Goal: Task Accomplishment & Management: Use online tool/utility

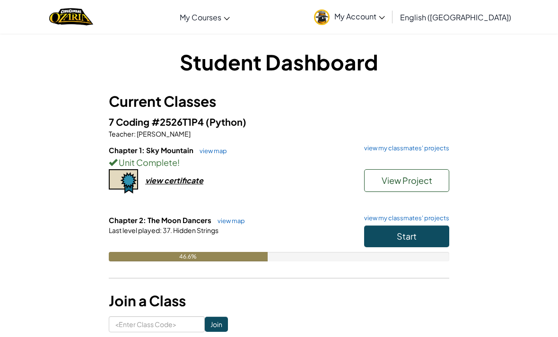
click at [407, 187] on button "View Project" at bounding box center [406, 180] width 85 height 23
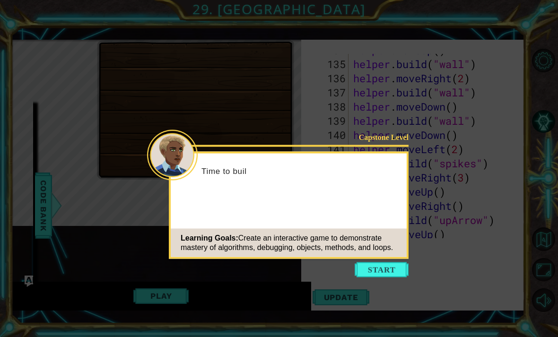
scroll to position [1970, 0]
click at [388, 287] on icon at bounding box center [279, 168] width 558 height 337
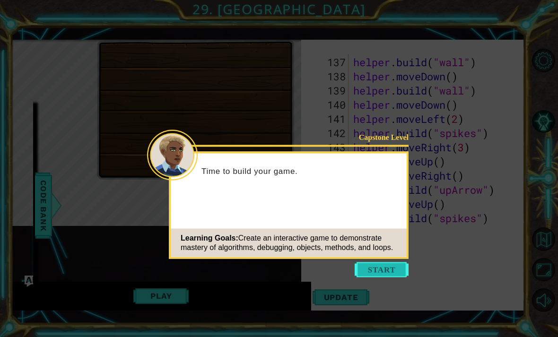
click at [376, 271] on button "Start" at bounding box center [381, 269] width 54 height 15
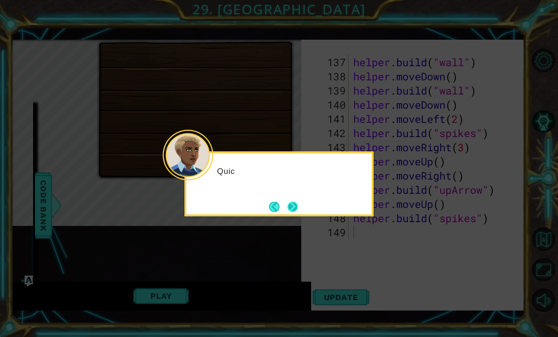
click at [287, 211] on button "Next" at bounding box center [292, 206] width 10 height 10
click at [288, 201] on button "Next" at bounding box center [292, 206] width 10 height 10
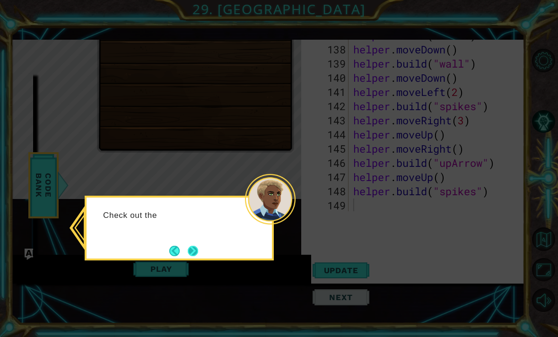
click at [198, 252] on button "Next" at bounding box center [193, 251] width 10 height 10
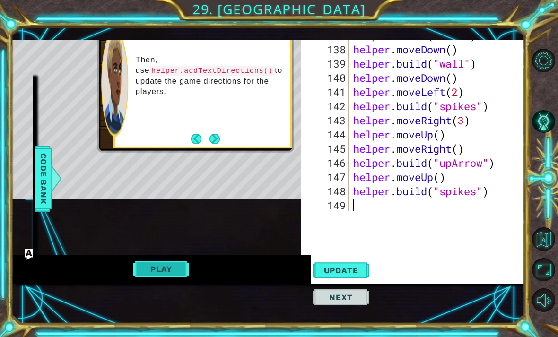
click at [161, 271] on button "Play" at bounding box center [160, 269] width 55 height 18
click at [229, 148] on div "Then, use helper.addTextDirections() to update the game directions for the play…" at bounding box center [202, 82] width 179 height 131
click at [214, 138] on button "Next" at bounding box center [214, 139] width 10 height 10
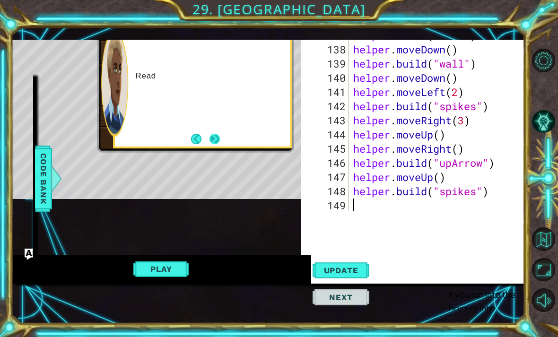
click at [214, 140] on button "Next" at bounding box center [214, 138] width 10 height 10
click at [172, 268] on button "Play" at bounding box center [160, 269] width 55 height 18
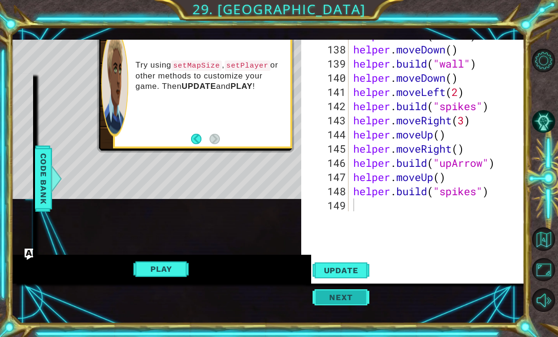
click at [341, 296] on span "Next" at bounding box center [340, 296] width 42 height 9
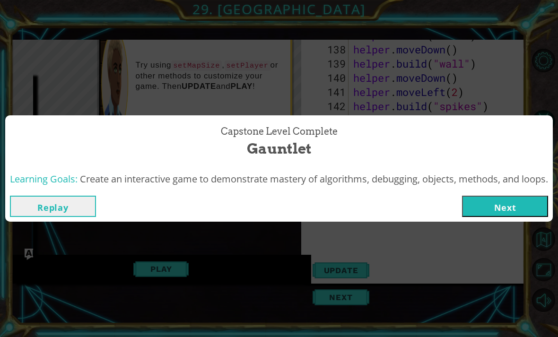
click at [499, 203] on button "Next" at bounding box center [505, 206] width 86 height 21
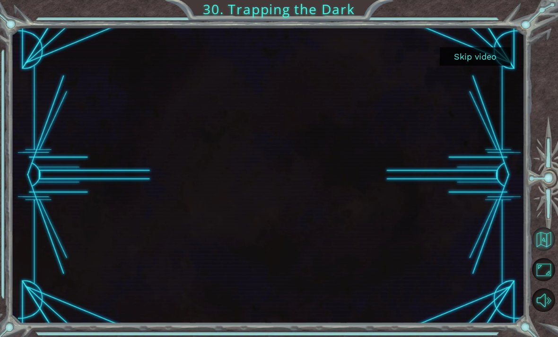
click at [538, 251] on button "Back to Map" at bounding box center [544, 239] width 24 height 24
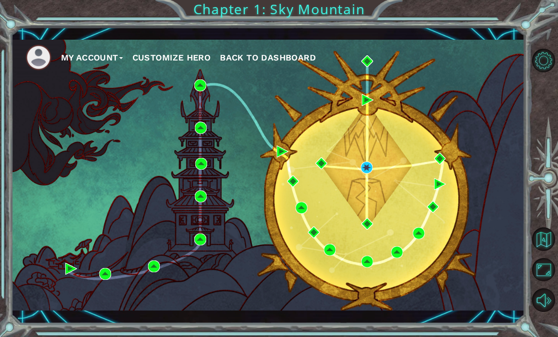
click at [252, 55] on span "Back to Dashboard" at bounding box center [268, 57] width 96 height 10
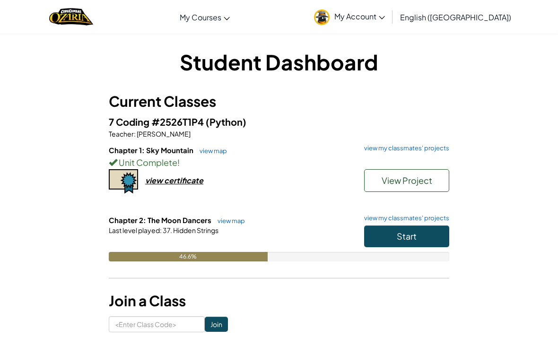
click at [391, 182] on span "View Project" at bounding box center [406, 180] width 51 height 11
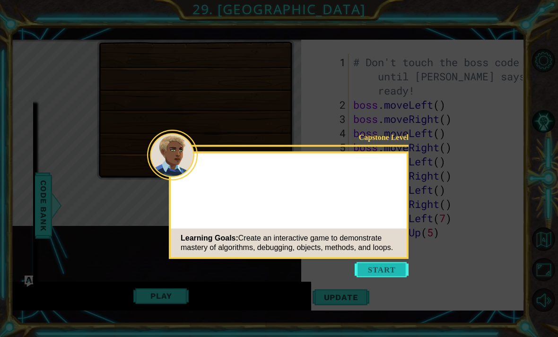
click at [391, 263] on button "Start" at bounding box center [381, 269] width 54 height 15
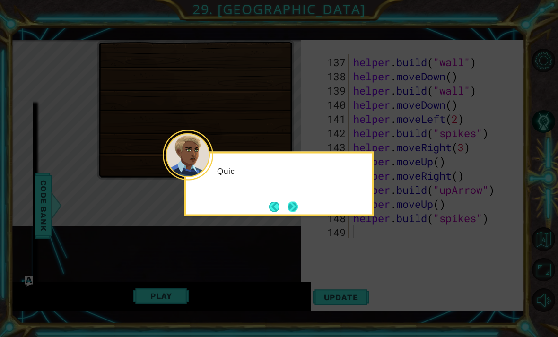
click at [297, 207] on button "Next" at bounding box center [292, 206] width 10 height 10
click at [277, 207] on icon at bounding box center [279, 168] width 558 height 337
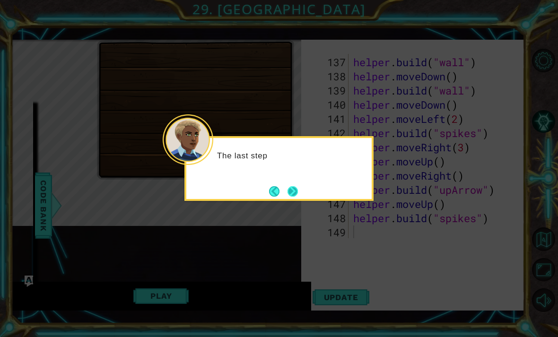
click at [287, 197] on button "Next" at bounding box center [292, 191] width 10 height 10
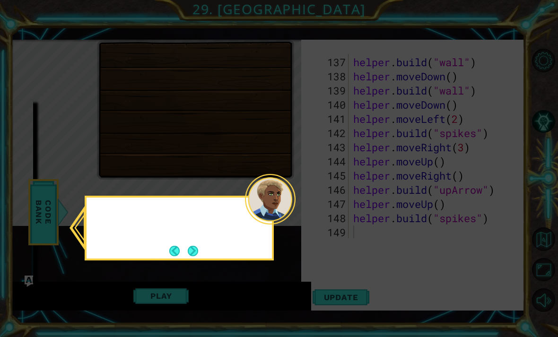
scroll to position [27, 0]
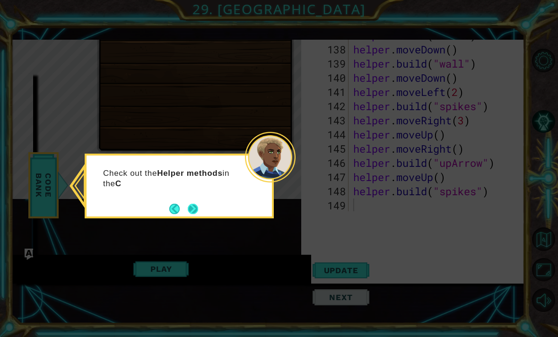
click at [193, 214] on button "Next" at bounding box center [193, 209] width 10 height 10
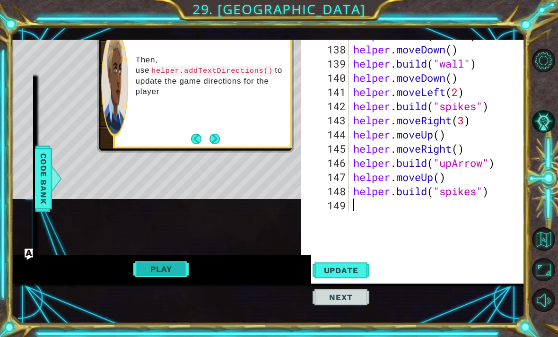
click at [167, 267] on button "Play" at bounding box center [160, 269] width 55 height 18
click at [167, 272] on button "Play" at bounding box center [160, 269] width 55 height 18
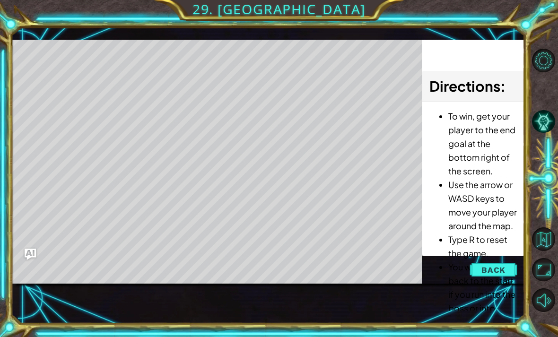
click at [488, 275] on button "Back" at bounding box center [493, 269] width 48 height 19
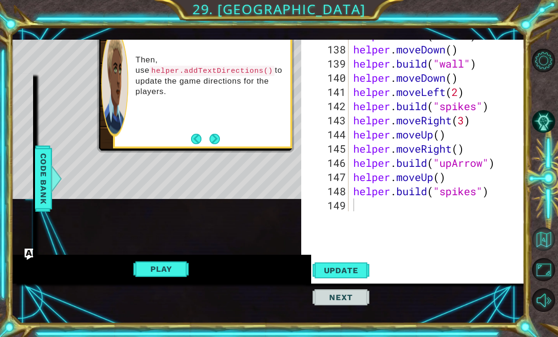
click at [544, 251] on button "Back to Map" at bounding box center [544, 239] width 24 height 24
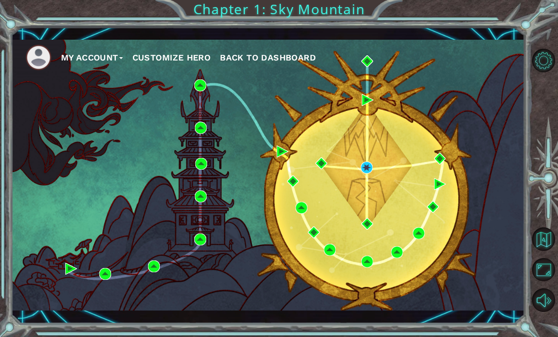
click at [256, 60] on span "Back to Dashboard" at bounding box center [268, 57] width 96 height 10
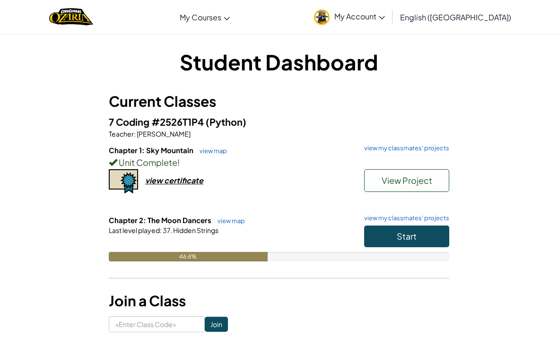
click at [394, 160] on div "Unit Complete !" at bounding box center [279, 162] width 340 height 14
click at [392, 151] on link "view my classmates' projects" at bounding box center [404, 148] width 90 height 6
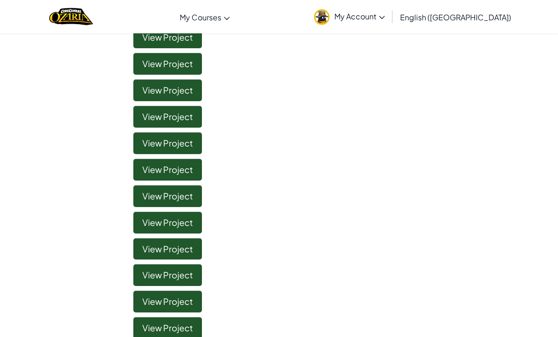
scroll to position [110, 0]
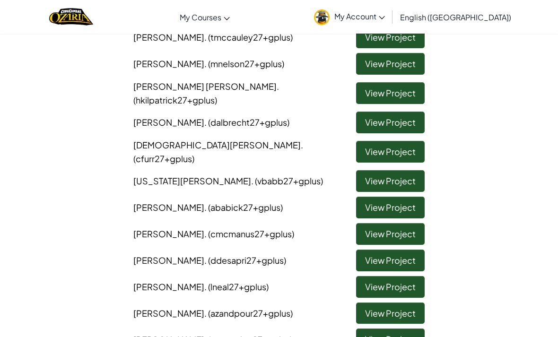
click at [386, 66] on link "View Project" at bounding box center [390, 64] width 69 height 22
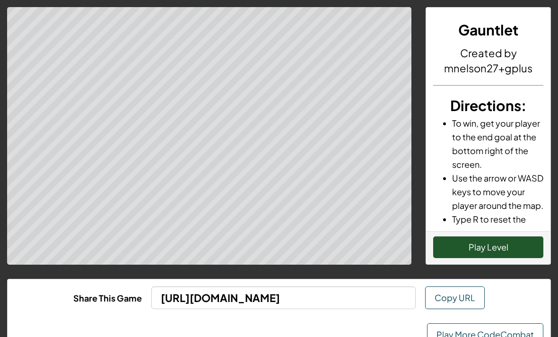
click at [472, 246] on button "Play Level" at bounding box center [488, 247] width 110 height 22
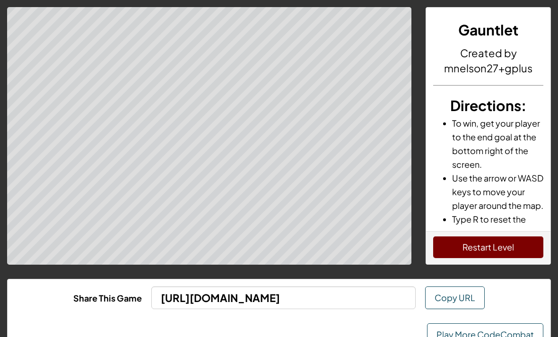
click at [481, 257] on button "Restart Level" at bounding box center [488, 247] width 110 height 22
click at [461, 238] on button "Restart Level" at bounding box center [488, 247] width 110 height 22
click at [466, 324] on link "Play More CodeCombat" at bounding box center [485, 334] width 116 height 23
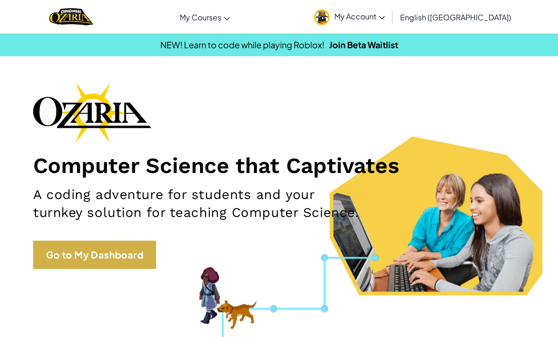
click at [79, 257] on link "Go to My Dashboard" at bounding box center [94, 254] width 123 height 28
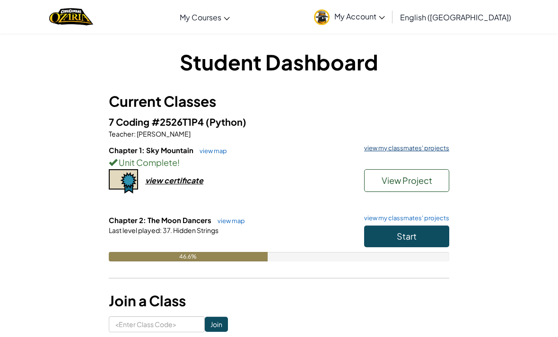
click at [413, 151] on link "view my classmates' projects" at bounding box center [404, 148] width 90 height 6
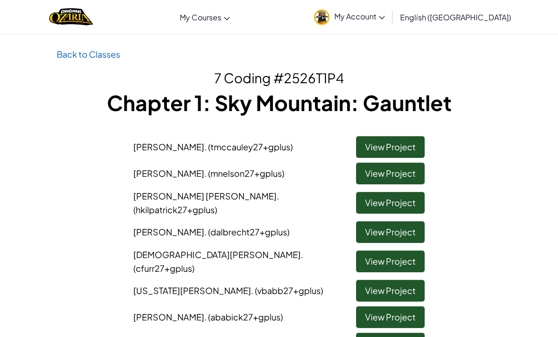
click at [404, 137] on link "View Project" at bounding box center [390, 147] width 69 height 22
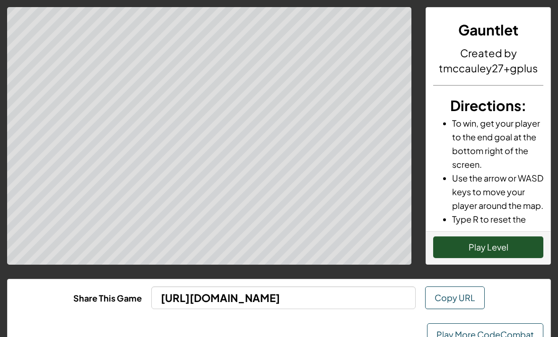
click at [468, 250] on button "Play Level" at bounding box center [488, 247] width 110 height 22
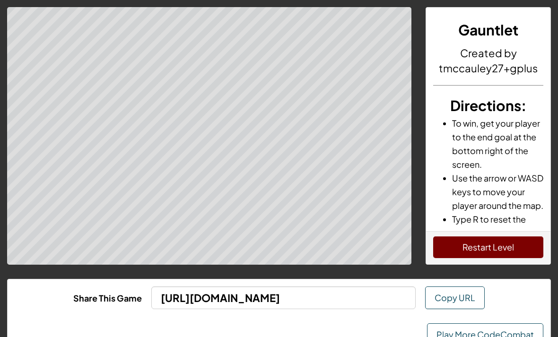
click at [478, 247] on button "Restart Level" at bounding box center [488, 247] width 110 height 22
click at [491, 321] on div "Play More CodeCombat" at bounding box center [279, 334] width 542 height 37
click at [506, 333] on link "Play More CodeCombat" at bounding box center [485, 334] width 116 height 23
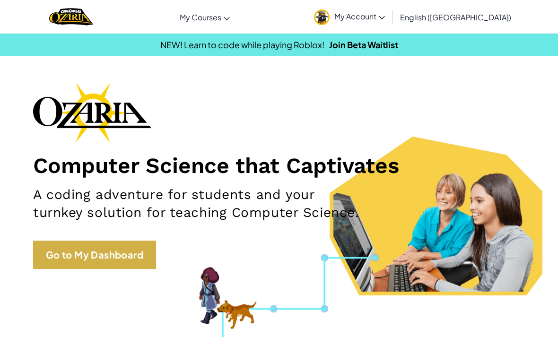
click at [91, 243] on link "Go to My Dashboard" at bounding box center [94, 254] width 123 height 28
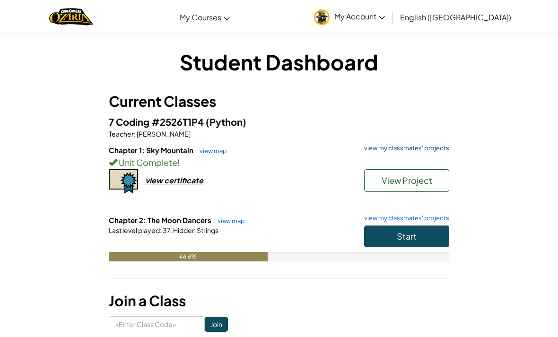
click at [416, 151] on link "view my classmates' projects" at bounding box center [404, 148] width 90 height 6
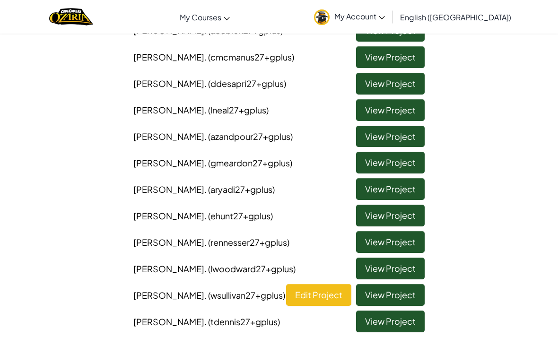
scroll to position [279, 0]
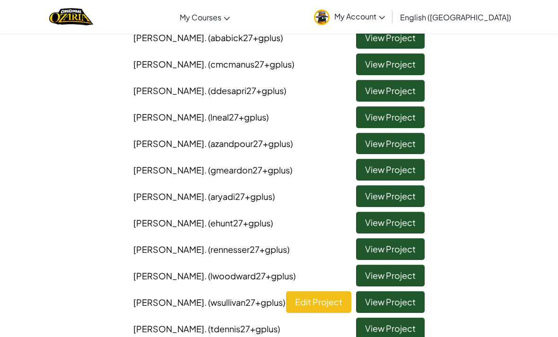
click at [409, 133] on link "View Project" at bounding box center [390, 144] width 69 height 22
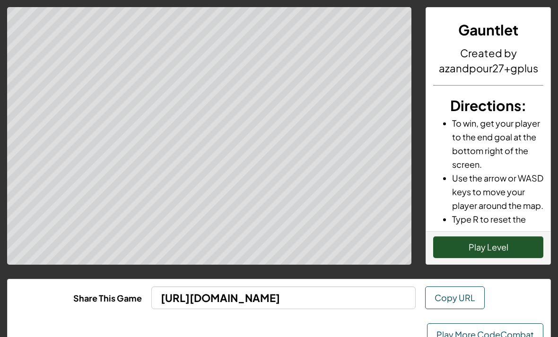
click at [486, 244] on button "Play Level" at bounding box center [488, 247] width 110 height 22
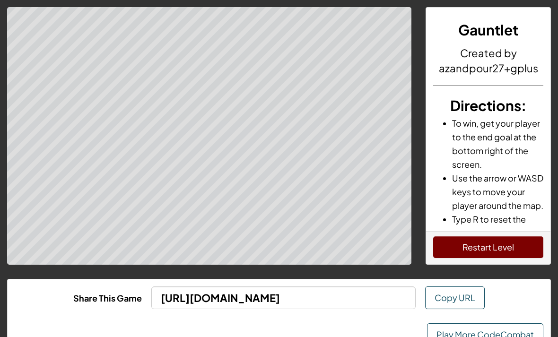
click at [461, 335] on link "Play More CodeCombat" at bounding box center [485, 334] width 116 height 23
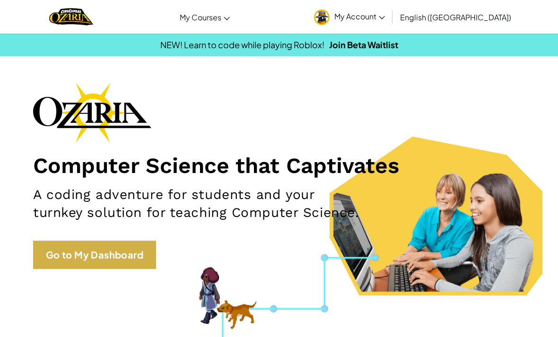
click at [118, 268] on link "Go to My Dashboard" at bounding box center [94, 254] width 123 height 28
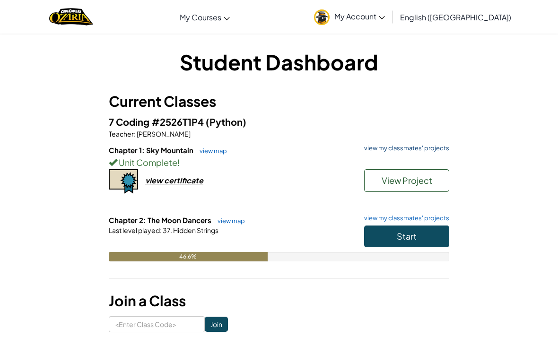
click at [373, 147] on link "view my classmates' projects" at bounding box center [404, 148] width 90 height 6
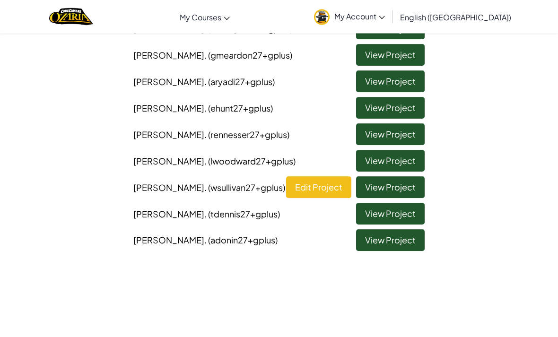
scroll to position [394, 0]
click at [367, 203] on link "View Project" at bounding box center [390, 214] width 69 height 22
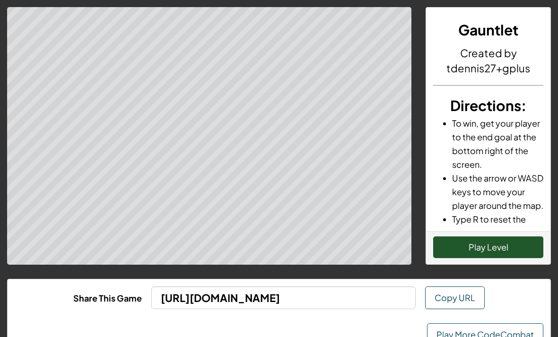
click at [465, 245] on button "Play Level" at bounding box center [488, 247] width 110 height 22
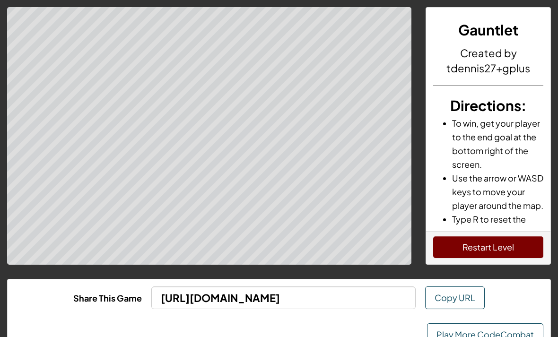
click at [457, 248] on button "Restart Level" at bounding box center [488, 247] width 110 height 22
click at [458, 327] on link "Play More CodeCombat" at bounding box center [485, 334] width 116 height 23
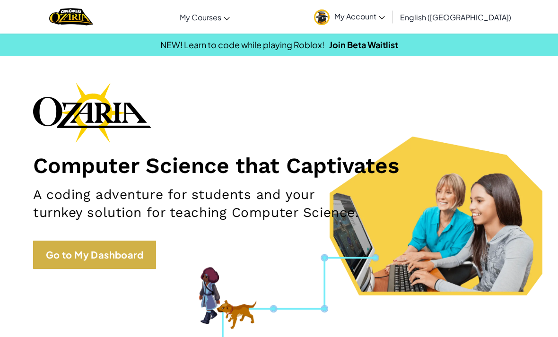
click at [97, 249] on link "Go to My Dashboard" at bounding box center [94, 254] width 123 height 28
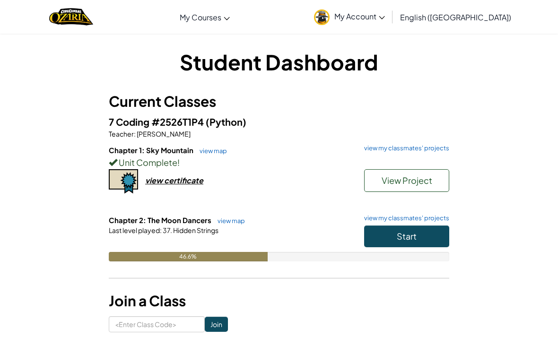
click at [394, 159] on div "Unit Complete !" at bounding box center [279, 162] width 340 height 14
click at [406, 145] on link "view my classmates' projects" at bounding box center [404, 148] width 90 height 6
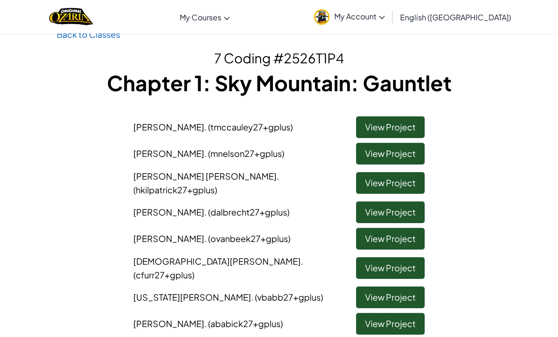
scroll to position [20, 0]
click at [390, 157] on link "View Project" at bounding box center [390, 154] width 69 height 22
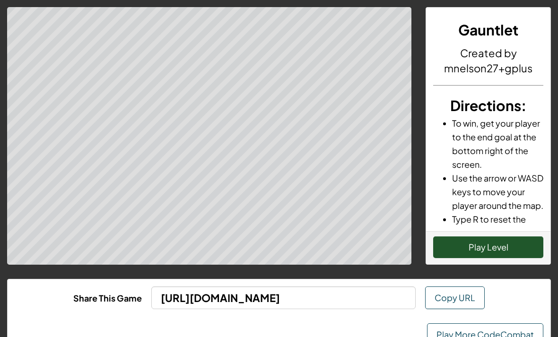
click at [480, 251] on button "Play Level" at bounding box center [488, 247] width 110 height 22
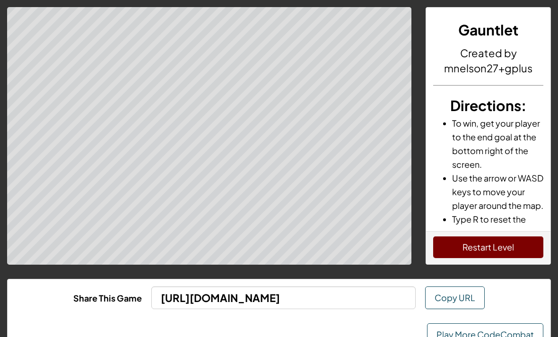
click at [477, 252] on button "Restart Level" at bounding box center [488, 247] width 110 height 22
click at [473, 333] on link "Play More CodeCombat" at bounding box center [485, 334] width 116 height 23
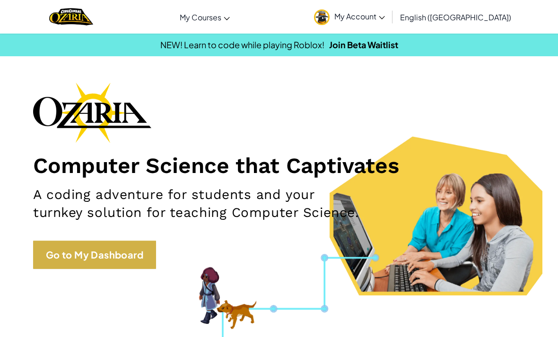
click at [83, 261] on link "Go to My Dashboard" at bounding box center [94, 254] width 123 height 28
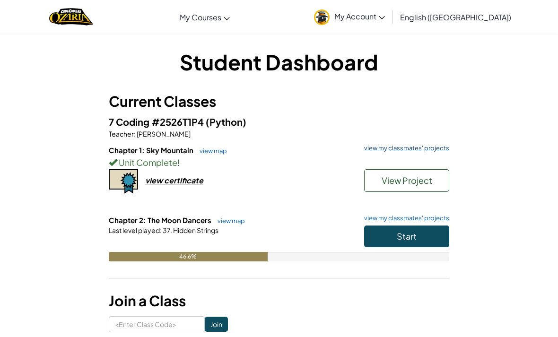
click at [380, 146] on link "view my classmates' projects" at bounding box center [404, 148] width 90 height 6
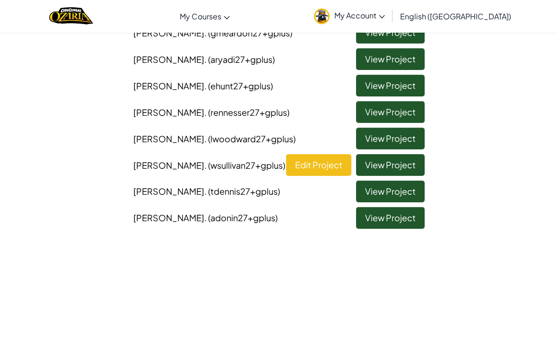
scroll to position [443, 0]
click at [379, 128] on link "View Project" at bounding box center [390, 139] width 69 height 22
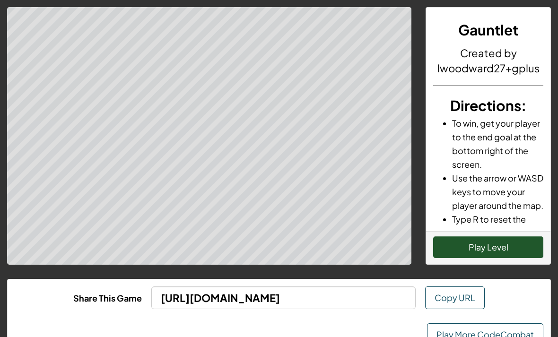
click at [468, 246] on button "Play Level" at bounding box center [488, 247] width 110 height 22
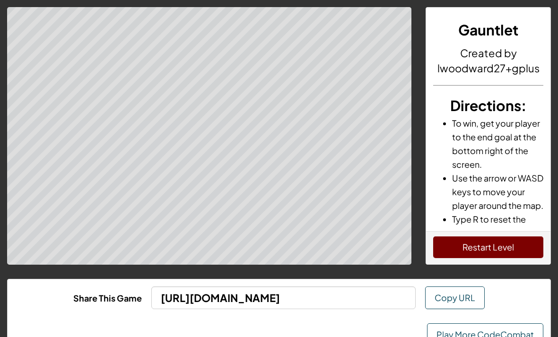
click at [462, 246] on button "Restart Level" at bounding box center [488, 247] width 110 height 22
click at [446, 251] on button "Restart Level" at bounding box center [488, 247] width 110 height 22
click at [466, 336] on link "Play More CodeCombat" at bounding box center [485, 334] width 116 height 23
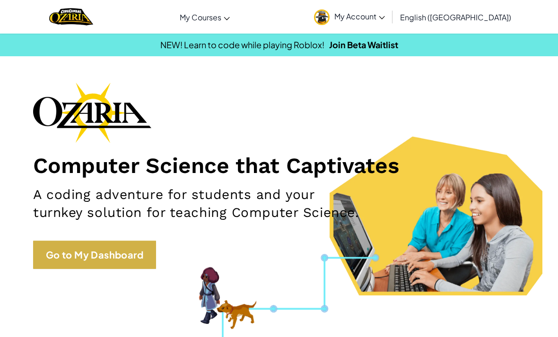
click at [123, 264] on link "Go to My Dashboard" at bounding box center [94, 254] width 123 height 28
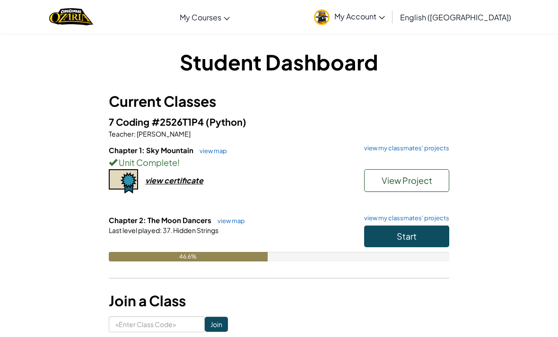
click at [378, 153] on h6 "Chapter 1: Sky Mountain view map view my classmates' projects" at bounding box center [279, 150] width 340 height 10
click at [400, 153] on h6 "Chapter 1: Sky Mountain view map view my classmates' projects" at bounding box center [279, 150] width 340 height 10
click at [405, 149] on link "view my classmates' projects" at bounding box center [404, 148] width 90 height 6
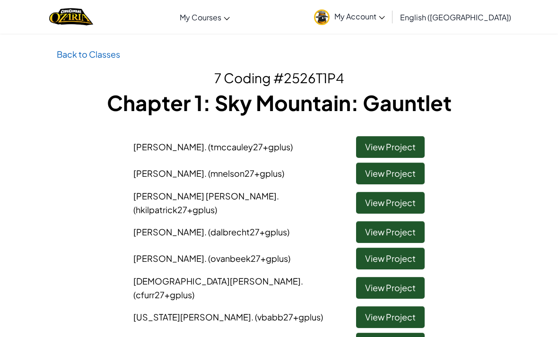
click at [376, 137] on link "View Project" at bounding box center [390, 147] width 69 height 22
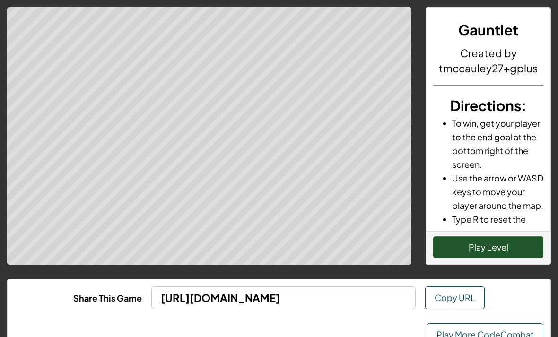
click at [467, 256] on button "Play Level" at bounding box center [488, 247] width 110 height 22
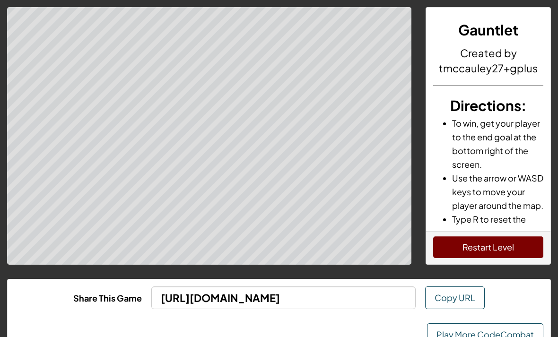
click at [444, 324] on link "Play More CodeCombat" at bounding box center [485, 334] width 116 height 23
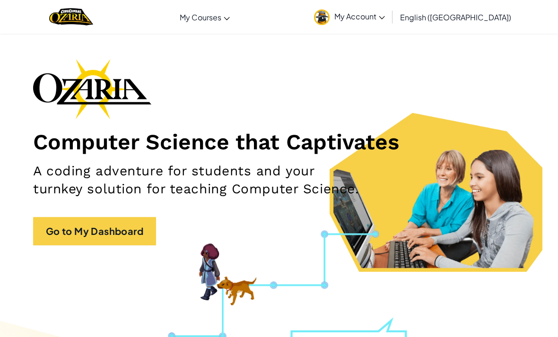
scroll to position [26, 0]
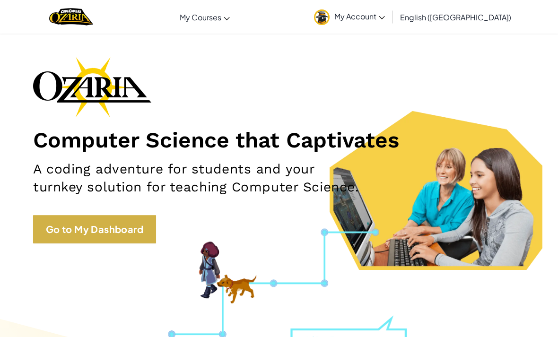
click at [122, 228] on link "Go to My Dashboard" at bounding box center [94, 229] width 123 height 28
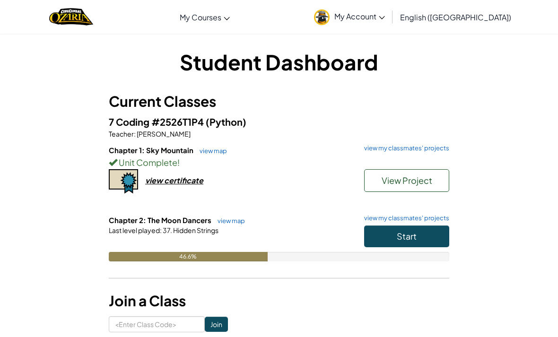
click at [378, 141] on div "7 Coding #2526T1P4 (Python) Teacher : Timothy Selgrat Chapter 1: Sky Mountain v…" at bounding box center [279, 194] width 340 height 161
click at [392, 160] on div "Unit Complete !" at bounding box center [279, 162] width 340 height 14
click at [387, 150] on link "view my classmates' projects" at bounding box center [404, 148] width 90 height 6
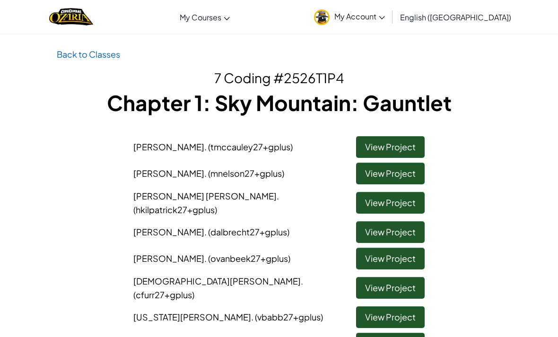
click at [386, 177] on link "View Project" at bounding box center [390, 174] width 69 height 22
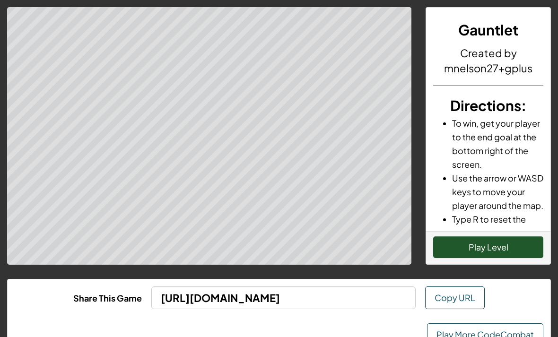
click at [454, 253] on button "Play Level" at bounding box center [488, 247] width 110 height 22
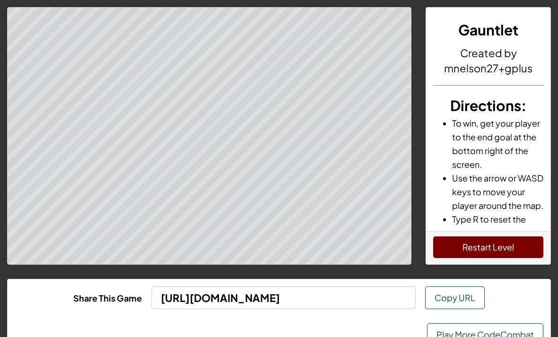
click at [465, 336] on link "Play More CodeCombat" at bounding box center [485, 334] width 116 height 23
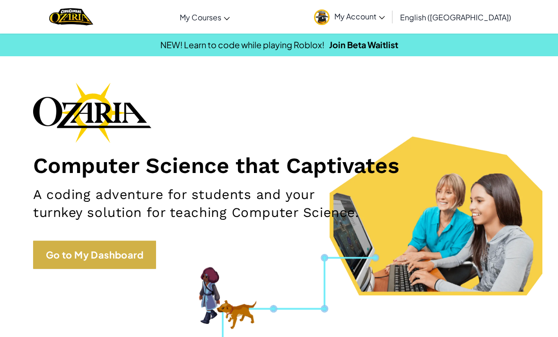
click at [128, 252] on link "Go to My Dashboard" at bounding box center [94, 254] width 123 height 28
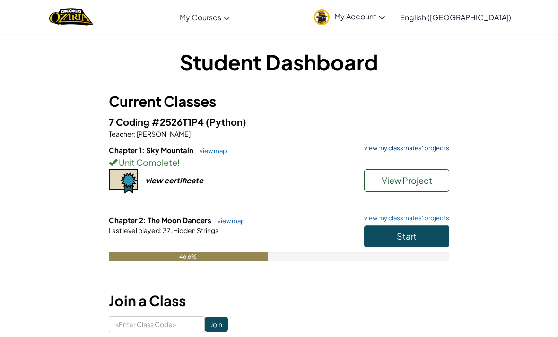
click at [387, 151] on link "view my classmates' projects" at bounding box center [404, 148] width 90 height 6
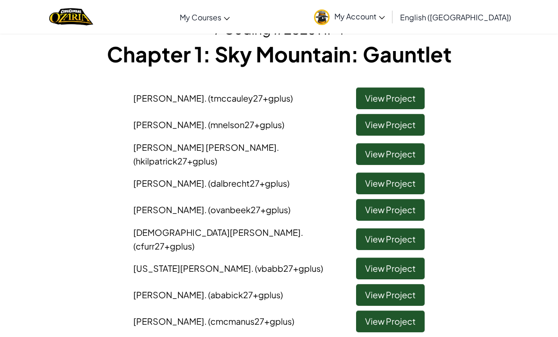
click at [382, 143] on link "View Project" at bounding box center [390, 154] width 69 height 22
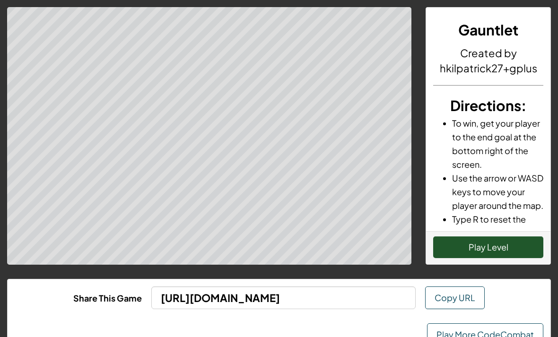
click at [460, 257] on button "Play Level" at bounding box center [488, 247] width 110 height 22
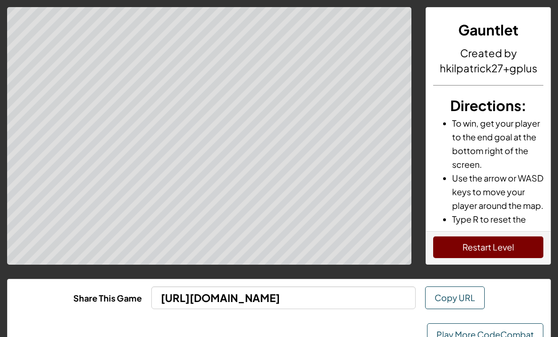
click at [472, 333] on link "Play More CodeCombat" at bounding box center [485, 334] width 116 height 23
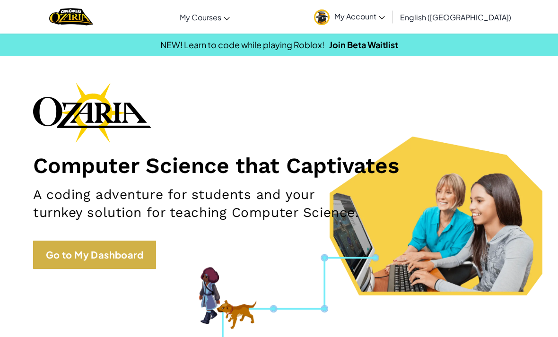
click at [105, 246] on link "Go to My Dashboard" at bounding box center [94, 254] width 123 height 28
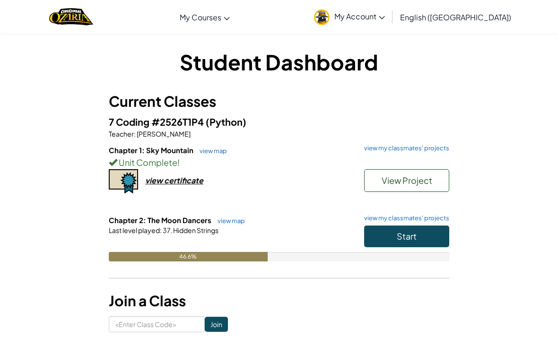
click at [391, 152] on h6 "Chapter 1: Sky Mountain view map view my classmates' projects" at bounding box center [279, 150] width 340 height 10
click at [384, 151] on link "view my classmates' projects" at bounding box center [404, 148] width 90 height 6
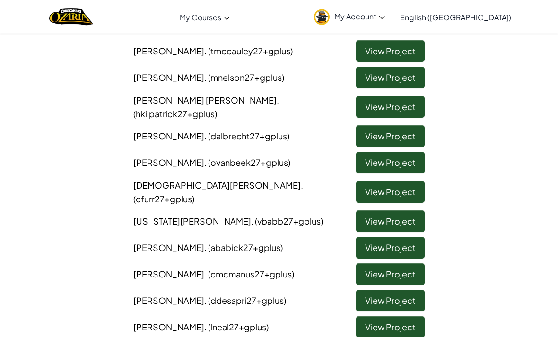
scroll to position [96, 0]
click at [376, 130] on link "View Project" at bounding box center [390, 136] width 69 height 22
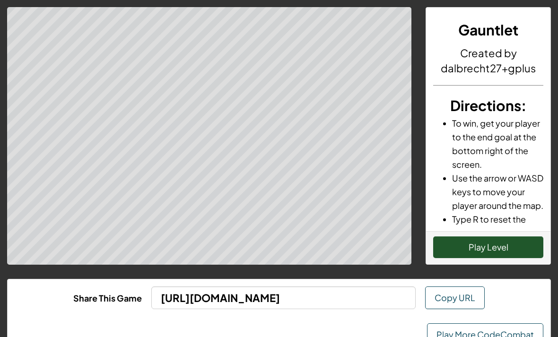
click at [465, 248] on button "Play Level" at bounding box center [488, 247] width 110 height 22
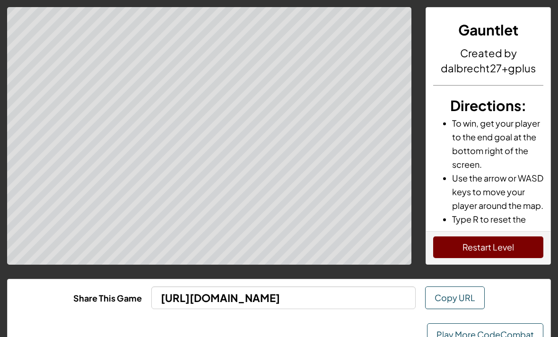
click at [445, 250] on button "Restart Level" at bounding box center [488, 247] width 110 height 22
click at [457, 251] on button "Restart Level" at bounding box center [488, 247] width 110 height 22
click at [460, 257] on button "Restart Level" at bounding box center [488, 247] width 110 height 22
click at [456, 332] on link "Play More CodeCombat" at bounding box center [485, 334] width 116 height 23
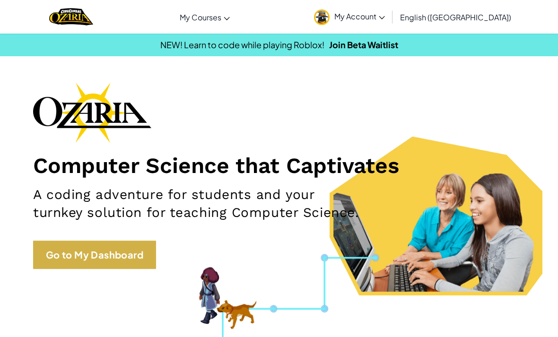
click at [65, 267] on link "Go to My Dashboard" at bounding box center [94, 254] width 123 height 28
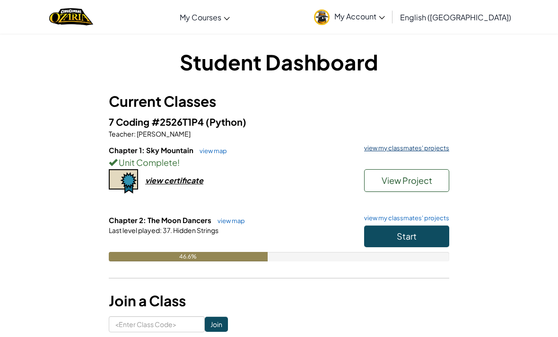
click at [383, 146] on link "view my classmates' projects" at bounding box center [404, 148] width 90 height 6
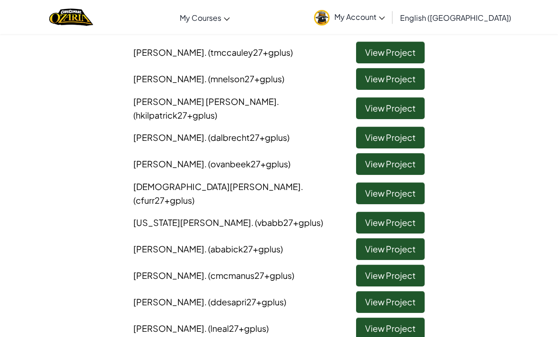
scroll to position [94, 0]
click at [373, 153] on link "View Project" at bounding box center [390, 164] width 69 height 22
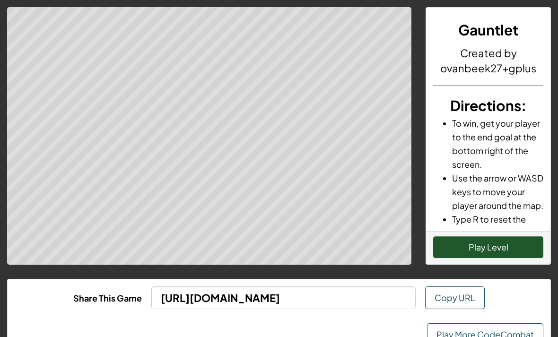
click at [457, 249] on button "Play Level" at bounding box center [488, 247] width 110 height 22
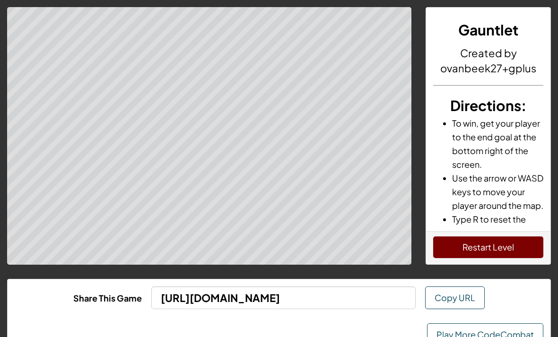
click at [448, 331] on link "Play More CodeCombat" at bounding box center [485, 334] width 116 height 23
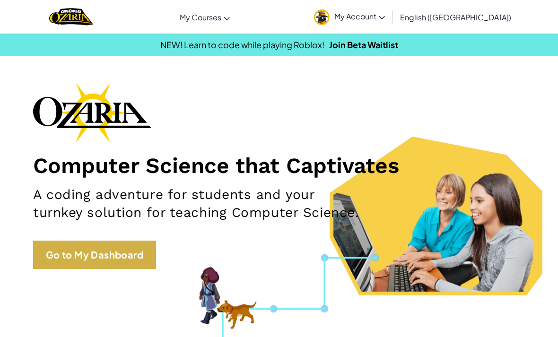
click at [112, 250] on link "Go to My Dashboard" at bounding box center [94, 254] width 123 height 28
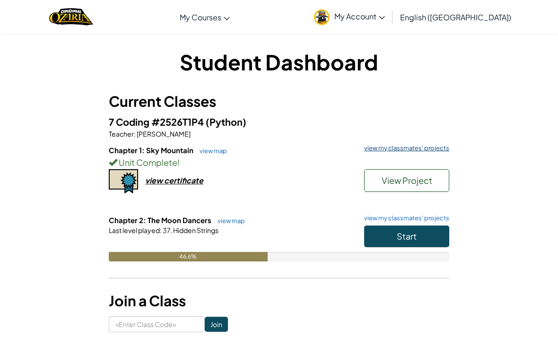
click at [418, 146] on link "view my classmates' projects" at bounding box center [404, 148] width 90 height 6
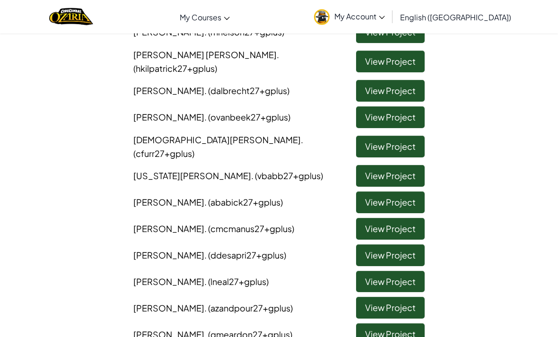
scroll to position [140, 0]
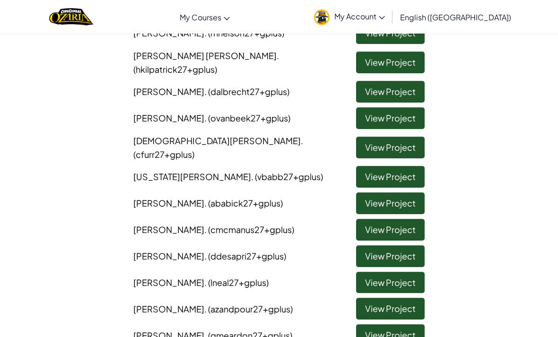
click at [369, 139] on link "View Project" at bounding box center [390, 148] width 69 height 22
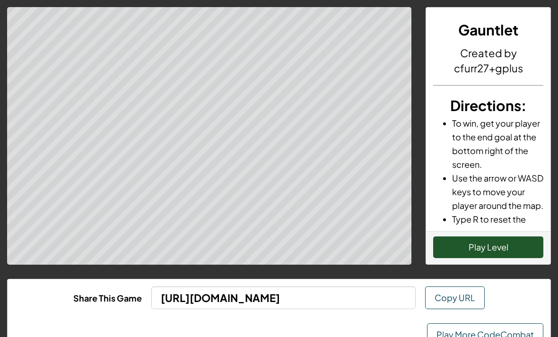
click at [465, 251] on button "Play Level" at bounding box center [488, 247] width 110 height 22
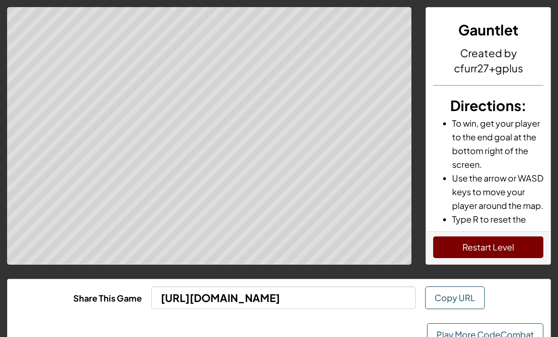
click at [458, 335] on link "Play More CodeCombat" at bounding box center [485, 334] width 116 height 23
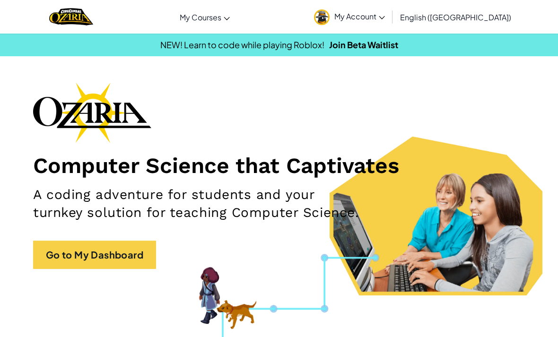
click at [83, 274] on div "Computer Science that Captivates A coding adventure for students and your turnk…" at bounding box center [278, 180] width 491 height 196
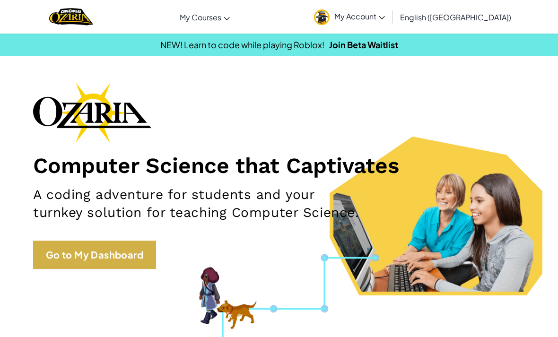
click at [114, 255] on link "Go to My Dashboard" at bounding box center [94, 254] width 123 height 28
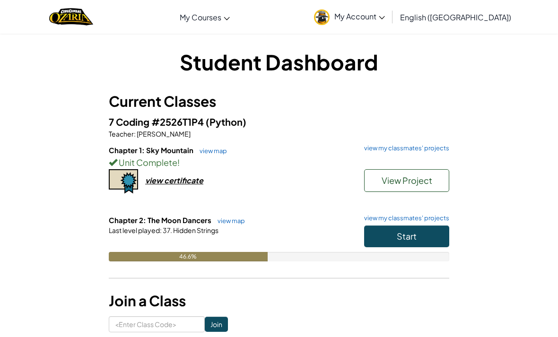
click at [388, 141] on div "7 Coding #2526T1P4 (Python) Teacher : Timothy Selgrat Chapter 1: Sky Mountain v…" at bounding box center [279, 194] width 340 height 161
click at [384, 150] on link "view my classmates' projects" at bounding box center [404, 148] width 90 height 6
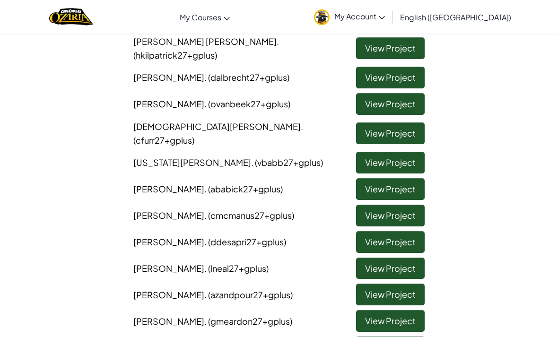
scroll to position [156, 0]
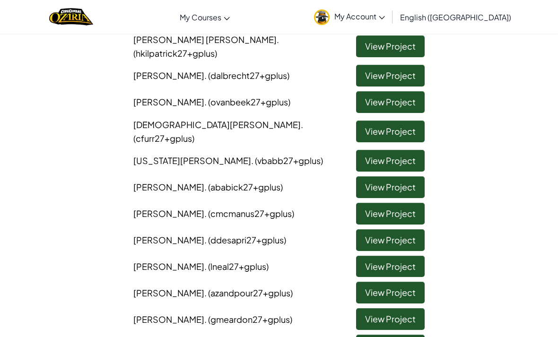
click at [367, 153] on link "View Project" at bounding box center [390, 161] width 69 height 22
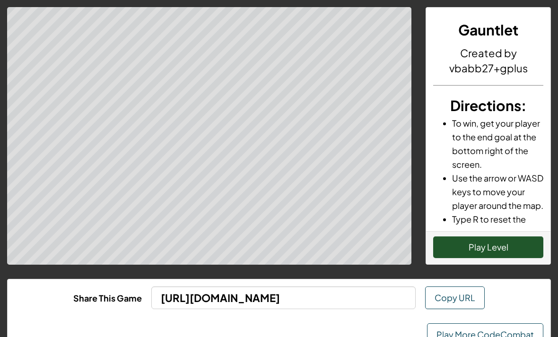
click at [462, 242] on button "Play Level" at bounding box center [488, 247] width 110 height 22
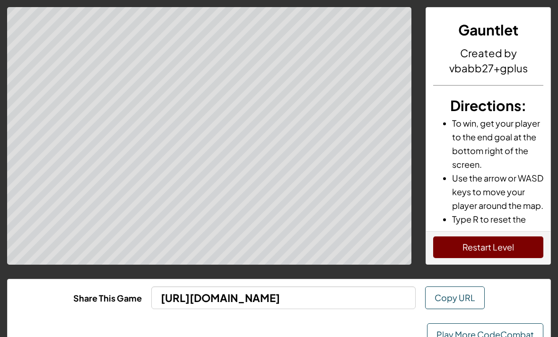
click at [458, 336] on link "Play More CodeCombat" at bounding box center [485, 334] width 116 height 23
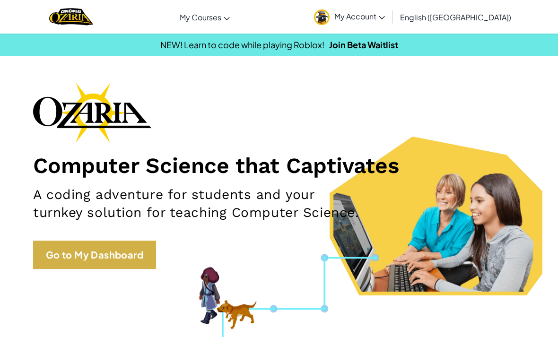
click at [77, 256] on link "Go to My Dashboard" at bounding box center [94, 254] width 123 height 28
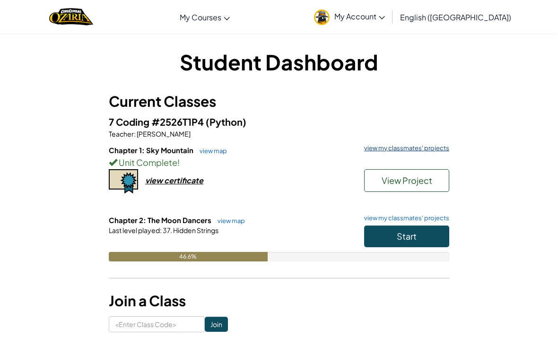
click at [387, 151] on link "view my classmates' projects" at bounding box center [404, 148] width 90 height 6
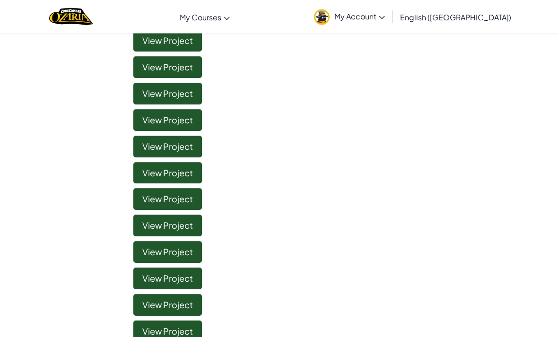
scroll to position [186, 0]
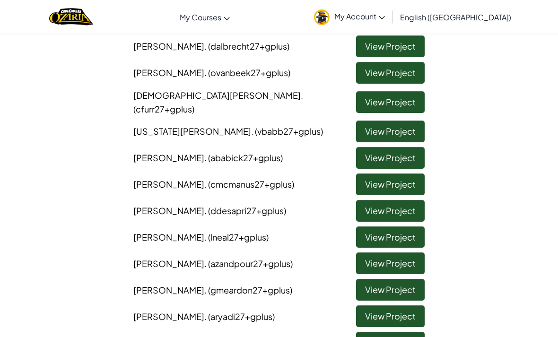
click at [392, 147] on link "View Project" at bounding box center [390, 158] width 69 height 22
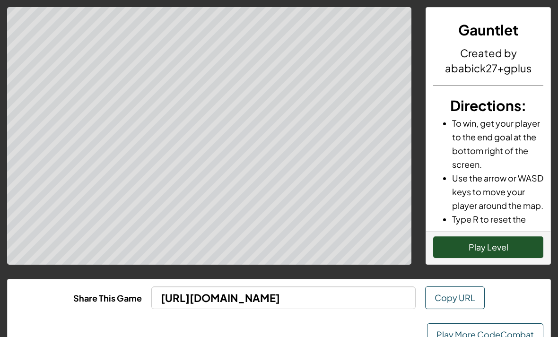
click at [471, 254] on button "Play Level" at bounding box center [488, 247] width 110 height 22
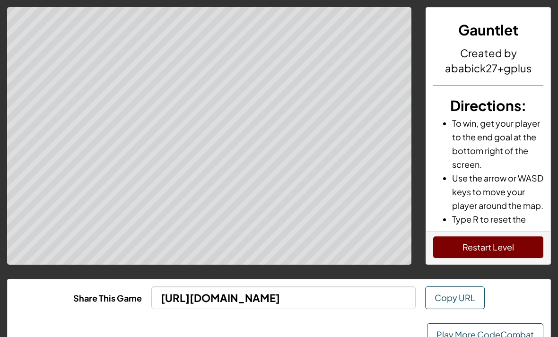
click at [479, 329] on link "Play More CodeCombat" at bounding box center [485, 334] width 116 height 23
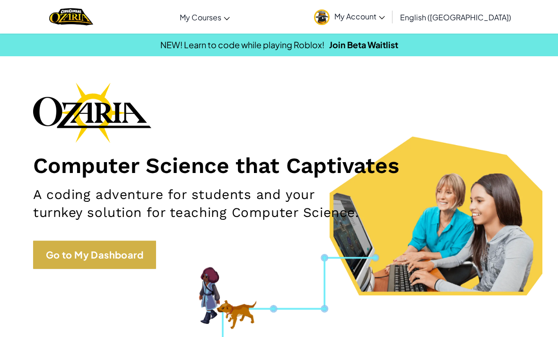
click at [81, 250] on link "Go to My Dashboard" at bounding box center [94, 254] width 123 height 28
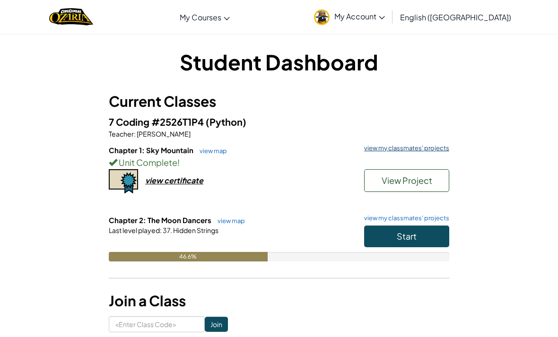
click at [372, 145] on link "view my classmates' projects" at bounding box center [404, 148] width 90 height 6
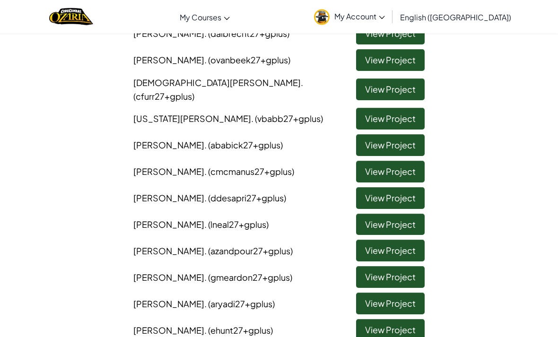
scroll to position [198, 0]
click at [377, 161] on link "View Project" at bounding box center [390, 172] width 69 height 22
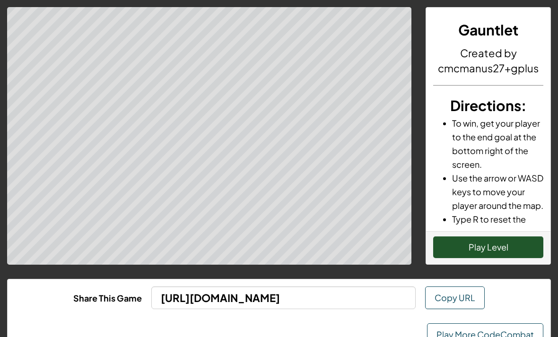
click at [480, 253] on button "Play Level" at bounding box center [488, 247] width 110 height 22
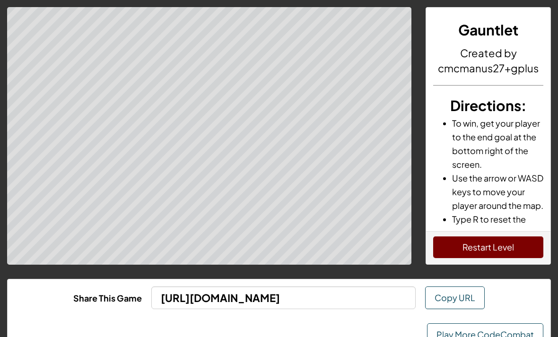
click at [452, 335] on link "Play More CodeCombat" at bounding box center [485, 334] width 116 height 23
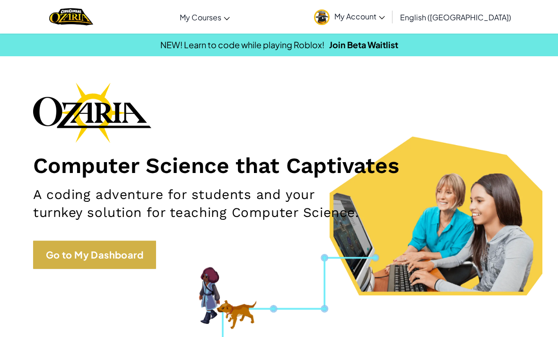
click at [104, 260] on link "Go to My Dashboard" at bounding box center [94, 254] width 123 height 28
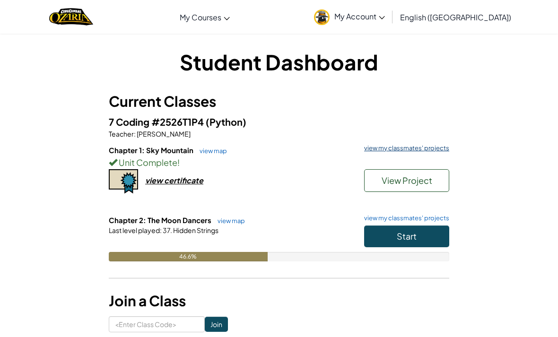
click at [369, 148] on link "view my classmates' projects" at bounding box center [404, 148] width 90 height 6
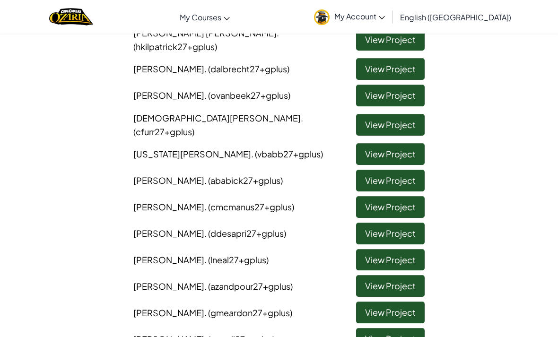
scroll to position [164, 0]
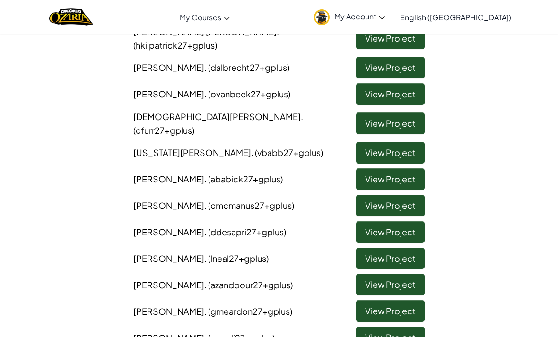
click at [376, 221] on link "View Project" at bounding box center [390, 232] width 69 height 22
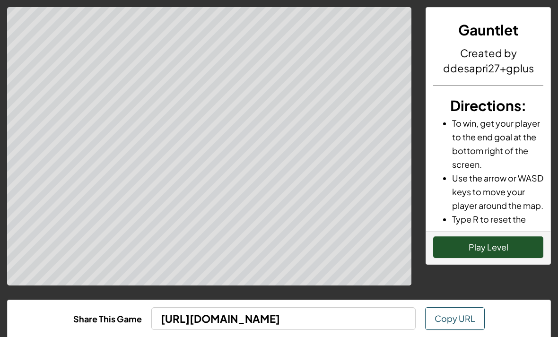
click at [455, 254] on button "Play Level" at bounding box center [488, 247] width 110 height 22
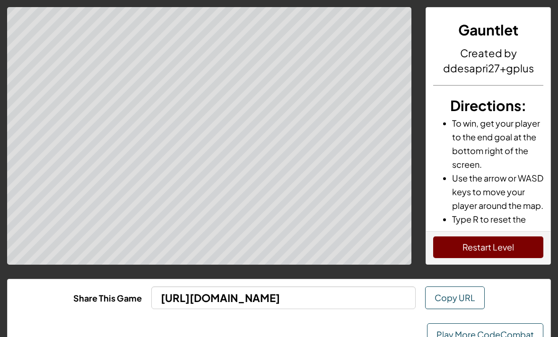
click at [455, 336] on link "Play More CodeCombat" at bounding box center [485, 334] width 116 height 23
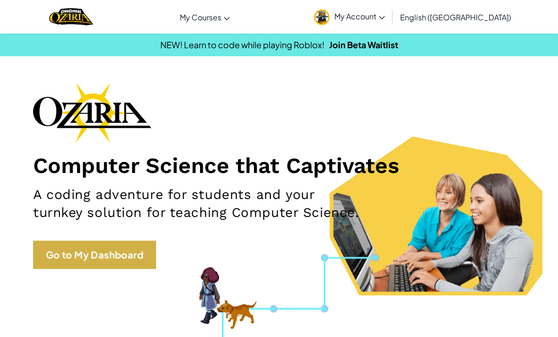
click at [105, 257] on link "Go to My Dashboard" at bounding box center [94, 254] width 123 height 28
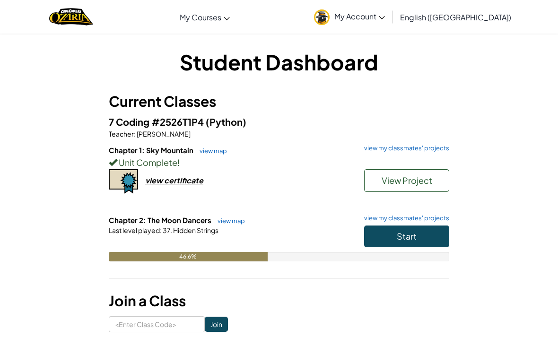
click at [375, 156] on div "Unit Complete !" at bounding box center [279, 162] width 340 height 14
click at [382, 143] on div "7 Coding #2526T1P4 (Python) Teacher : Timothy Selgrat Chapter 1: Sky Mountain v…" at bounding box center [279, 194] width 340 height 161
click at [375, 142] on div "7 Coding #2526T1P4 (Python) Teacher : Timothy Selgrat Chapter 1: Sky Mountain v…" at bounding box center [279, 194] width 340 height 161
click at [377, 154] on h6 "Chapter 1: Sky Mountain view map view my classmates' projects" at bounding box center [279, 150] width 340 height 10
click at [377, 143] on div "7 Coding #2526T1P4 (Python) Teacher : Timothy Selgrat Chapter 1: Sky Mountain v…" at bounding box center [279, 194] width 340 height 161
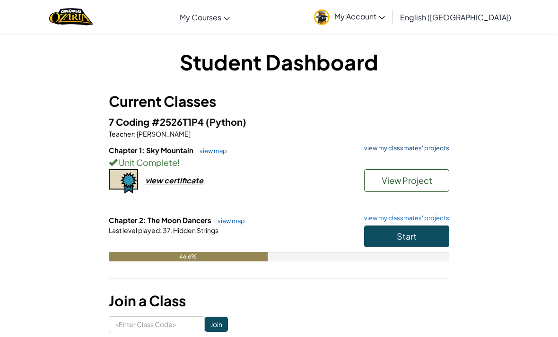
click at [383, 148] on link "view my classmates' projects" at bounding box center [404, 148] width 90 height 6
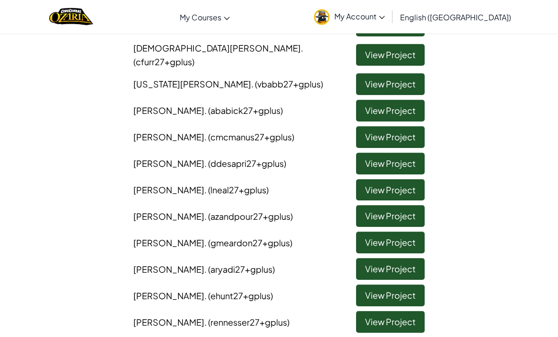
scroll to position [233, 0]
click at [369, 179] on link "View Project" at bounding box center [390, 190] width 69 height 22
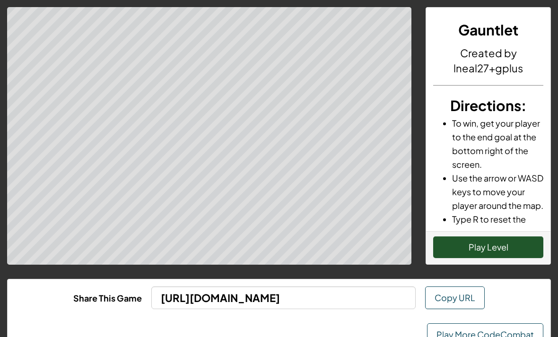
click at [455, 251] on button "Play Level" at bounding box center [488, 247] width 110 height 22
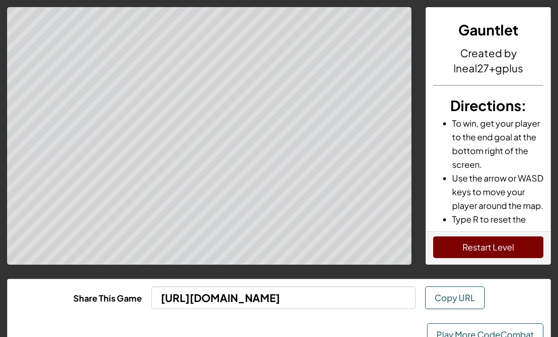
click at [445, 333] on link "Play More CodeCombat" at bounding box center [485, 334] width 116 height 23
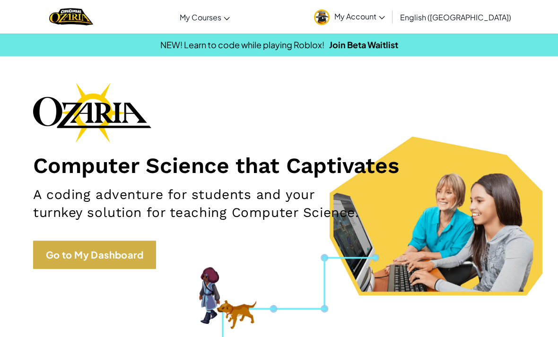
click at [116, 252] on link "Go to My Dashboard" at bounding box center [94, 254] width 123 height 28
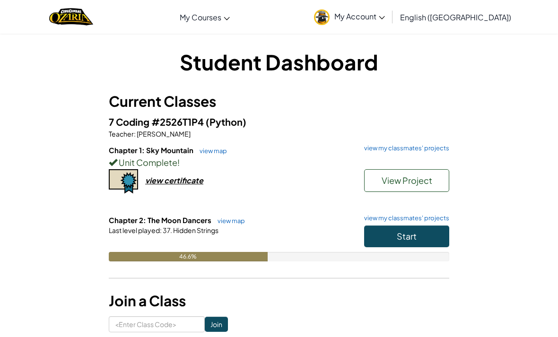
click at [381, 155] on div "Unit Complete !" at bounding box center [279, 162] width 340 height 14
click at [392, 147] on link "view my classmates' projects" at bounding box center [404, 148] width 90 height 6
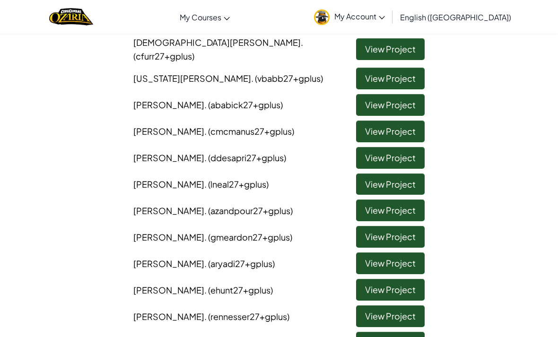
scroll to position [241, 0]
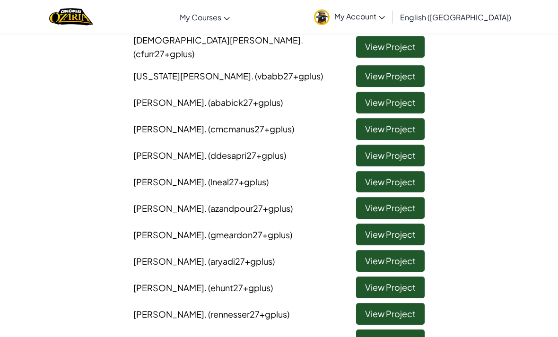
click at [382, 197] on link "View Project" at bounding box center [390, 208] width 69 height 22
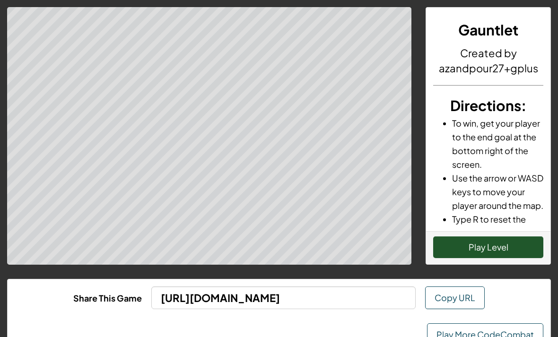
click at [488, 250] on button "Play Level" at bounding box center [488, 247] width 110 height 22
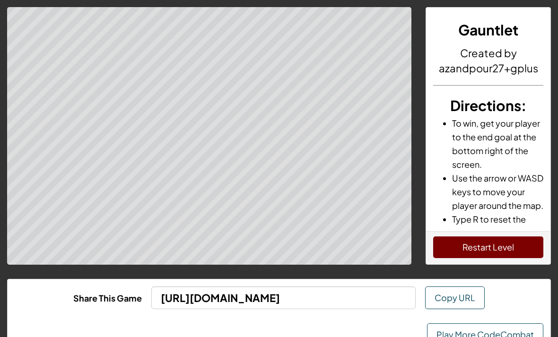
click at [463, 336] on link "Play More CodeCombat" at bounding box center [485, 334] width 116 height 23
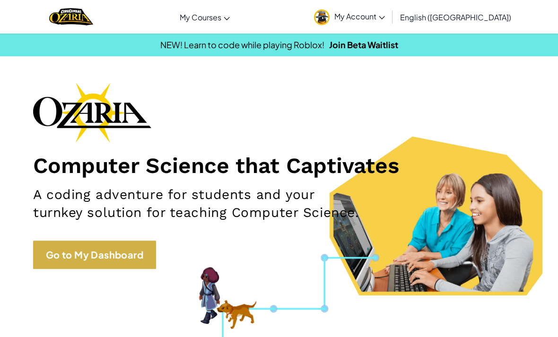
click at [43, 256] on link "Go to My Dashboard" at bounding box center [94, 254] width 123 height 28
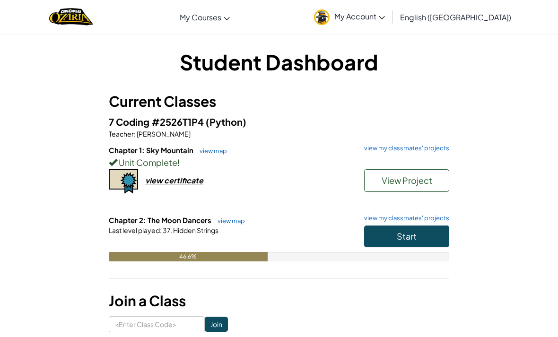
click at [386, 156] on div "Unit Complete !" at bounding box center [279, 162] width 340 height 14
click at [384, 146] on link "view my classmates' projects" at bounding box center [404, 148] width 90 height 6
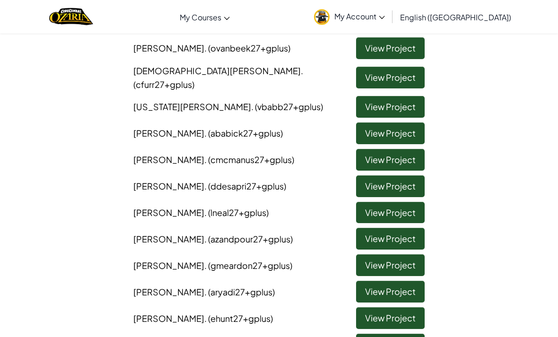
scroll to position [210, 0]
click at [383, 257] on link "View Project" at bounding box center [390, 265] width 69 height 22
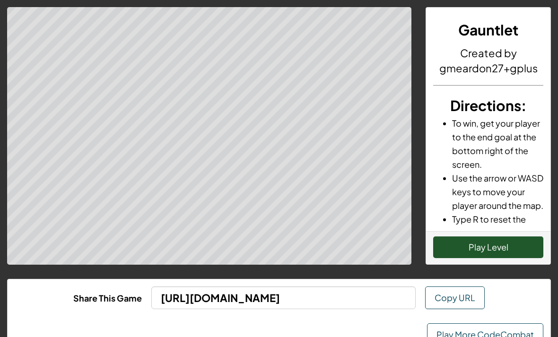
click at [480, 267] on div "Gauntlet Created by gmeardon27+gplus Directions : To win, get your player to th…" at bounding box center [279, 185] width 558 height 370
click at [480, 250] on button "Play Level" at bounding box center [488, 247] width 110 height 22
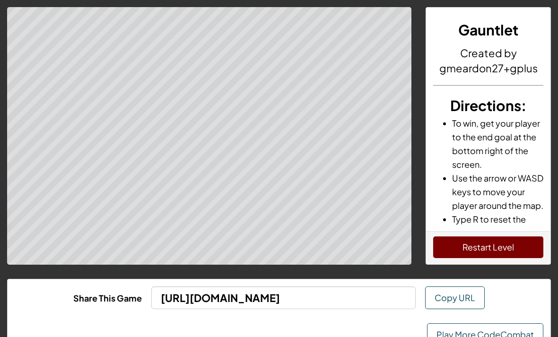
click at [457, 336] on link "Play More CodeCombat" at bounding box center [485, 334] width 116 height 23
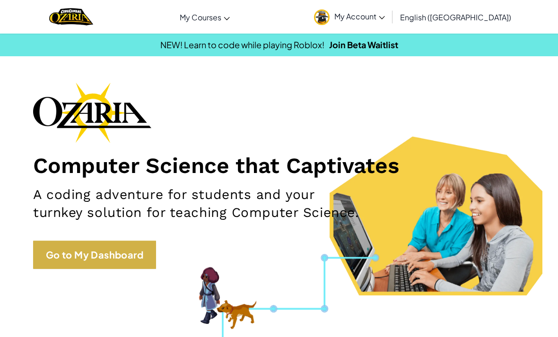
click at [100, 259] on link "Go to My Dashboard" at bounding box center [94, 254] width 123 height 28
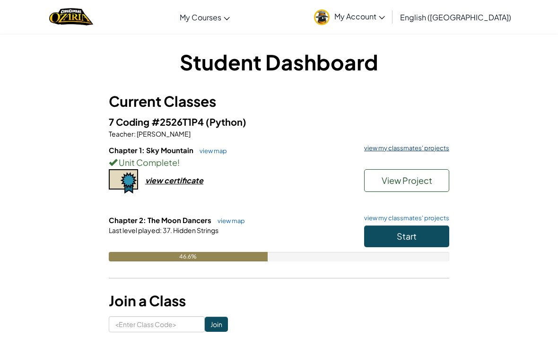
click at [400, 146] on link "view my classmates' projects" at bounding box center [404, 148] width 90 height 6
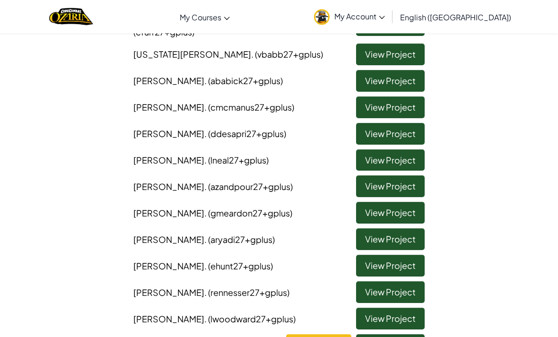
scroll to position [278, 0]
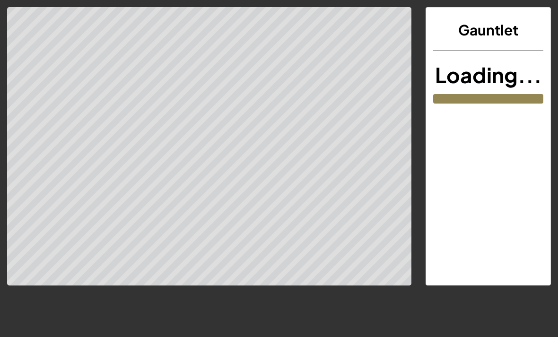
scroll to position [30, 0]
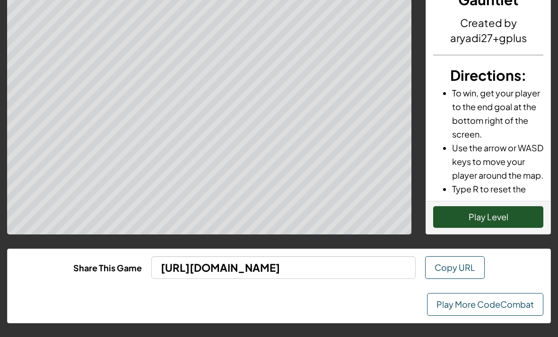
click at [471, 217] on button "Play Level" at bounding box center [488, 217] width 110 height 22
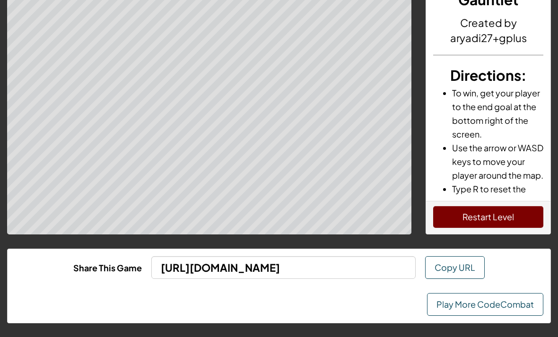
scroll to position [0, 0]
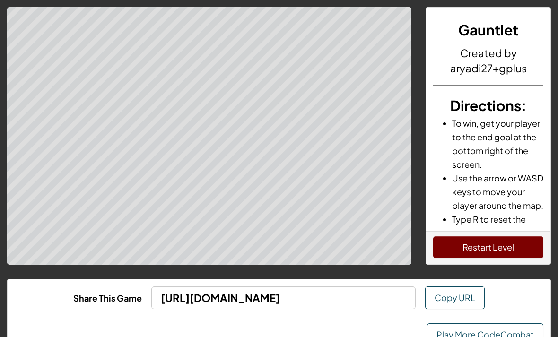
click at [452, 328] on link "Play More CodeCombat" at bounding box center [485, 334] width 116 height 23
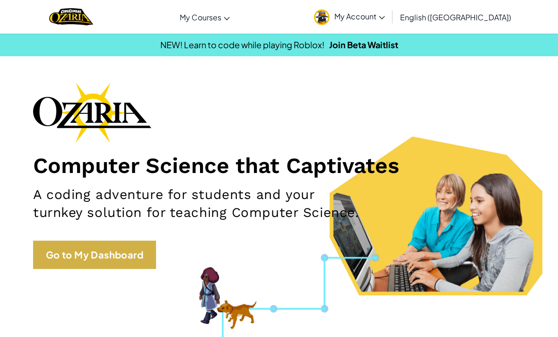
click at [84, 249] on link "Go to My Dashboard" at bounding box center [94, 254] width 123 height 28
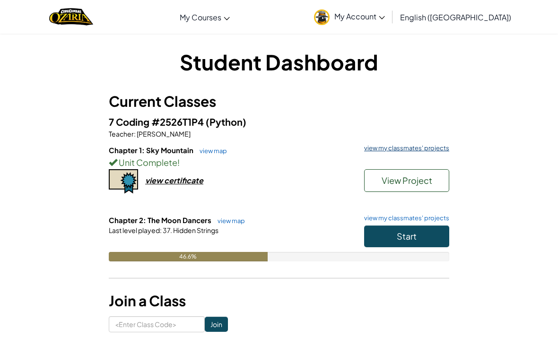
click at [394, 151] on link "view my classmates' projects" at bounding box center [404, 148] width 90 height 6
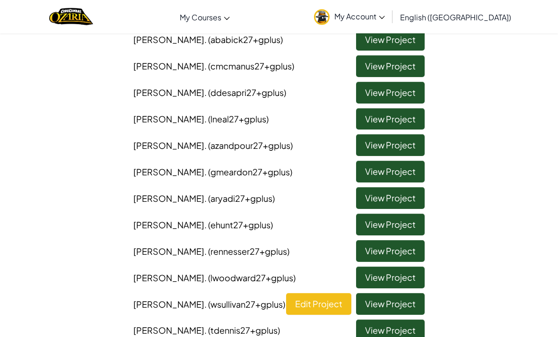
scroll to position [304, 0]
click at [378, 215] on link "View Project" at bounding box center [390, 225] width 69 height 22
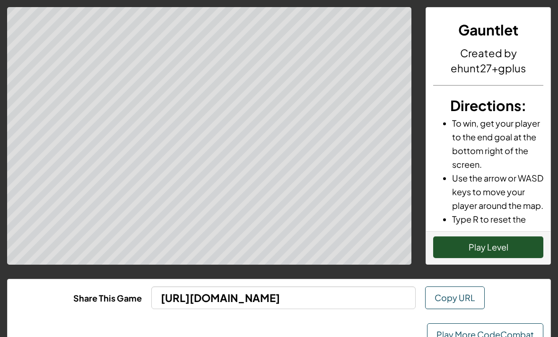
click at [465, 257] on button "Play Level" at bounding box center [488, 247] width 110 height 22
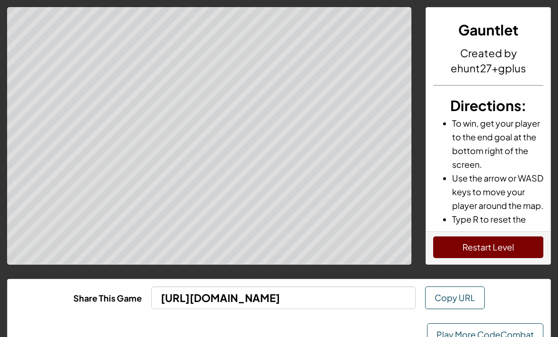
click at [463, 336] on link "Play More CodeCombat" at bounding box center [485, 334] width 116 height 23
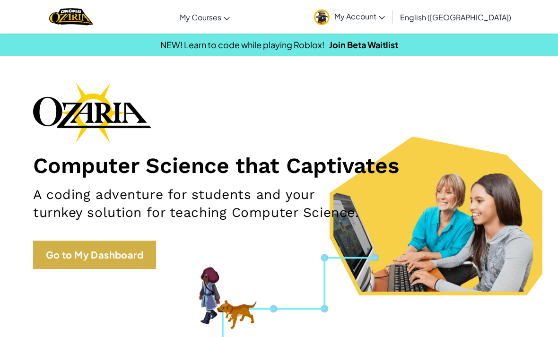
click at [126, 257] on link "Go to My Dashboard" at bounding box center [94, 254] width 123 height 28
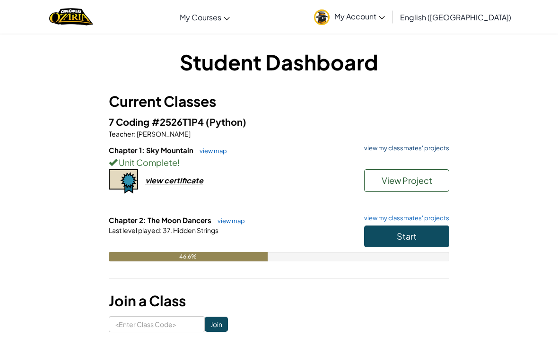
click at [382, 150] on link "view my classmates' projects" at bounding box center [404, 148] width 90 height 6
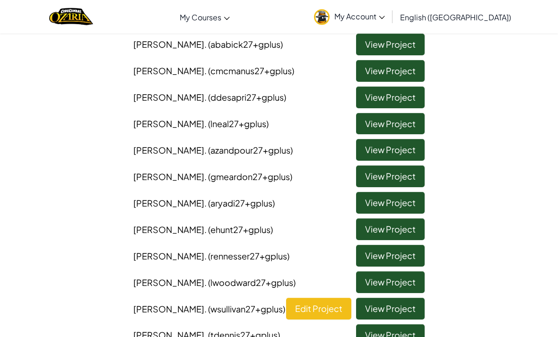
scroll to position [300, 0]
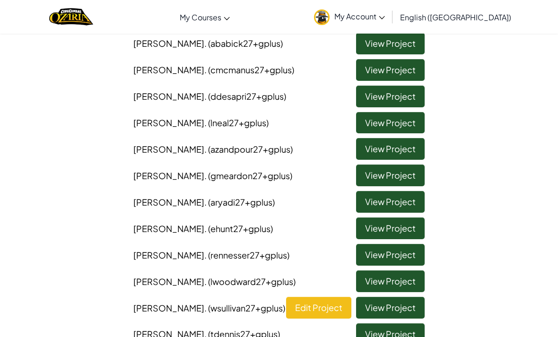
click at [382, 244] on link "View Project" at bounding box center [390, 255] width 69 height 22
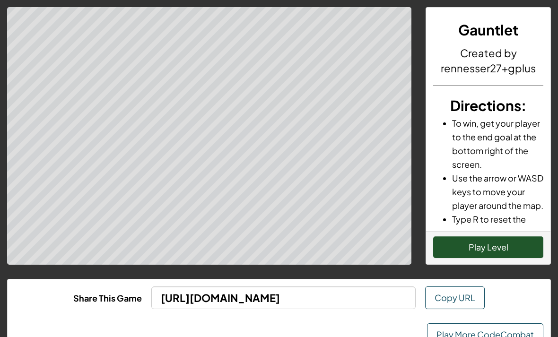
click at [477, 246] on button "Play Level" at bounding box center [488, 247] width 110 height 22
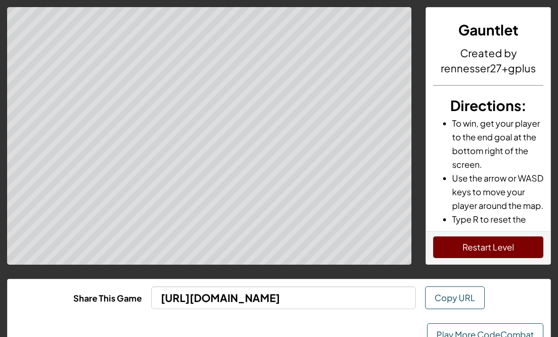
click at [471, 246] on button "Restart Level" at bounding box center [488, 247] width 110 height 22
click at [468, 334] on link "Play More CodeCombat" at bounding box center [485, 334] width 116 height 23
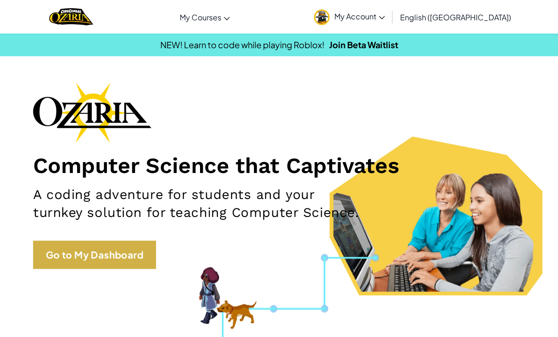
click at [101, 256] on link "Go to My Dashboard" at bounding box center [94, 254] width 123 height 28
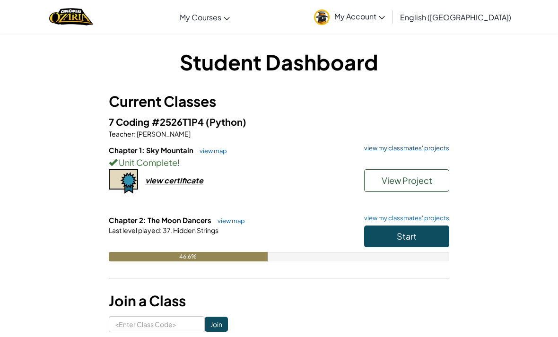
click at [378, 147] on link "view my classmates' projects" at bounding box center [404, 148] width 90 height 6
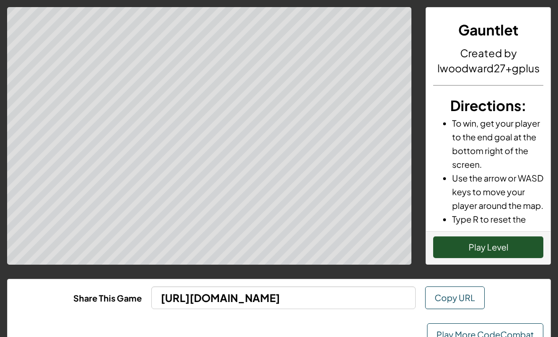
click at [444, 251] on button "Play Level" at bounding box center [488, 247] width 110 height 22
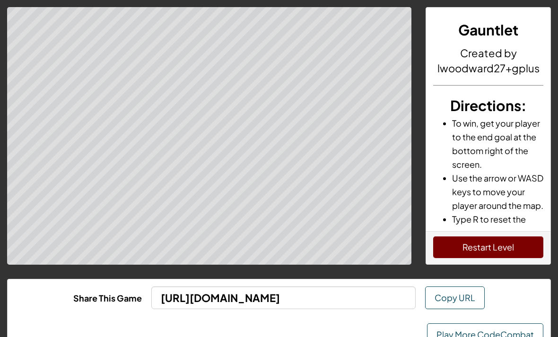
click at [453, 336] on link "Play More CodeCombat" at bounding box center [485, 334] width 116 height 23
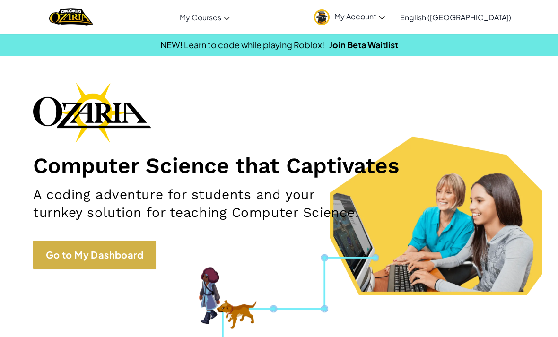
click at [98, 257] on link "Go to My Dashboard" at bounding box center [94, 254] width 123 height 28
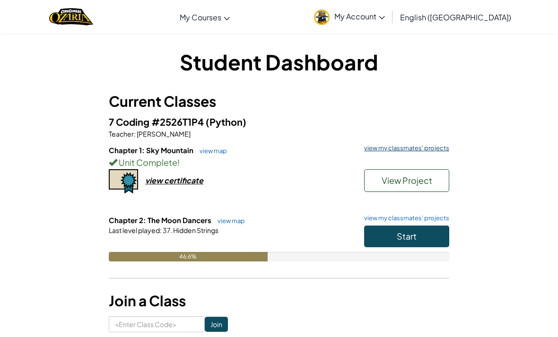
click at [374, 148] on link "view my classmates' projects" at bounding box center [404, 148] width 90 height 6
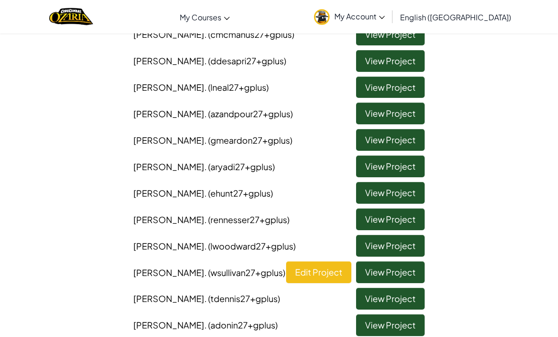
scroll to position [335, 0]
click at [371, 261] on link "View Project" at bounding box center [390, 272] width 69 height 22
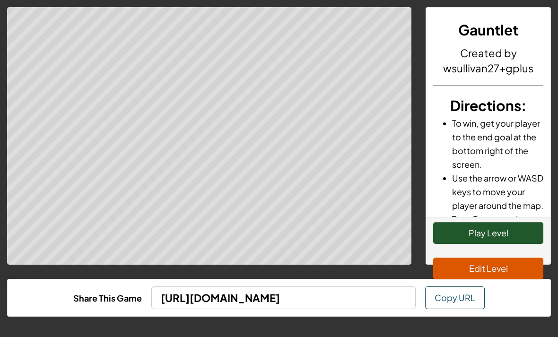
click at [452, 232] on button "Play Level" at bounding box center [488, 233] width 110 height 22
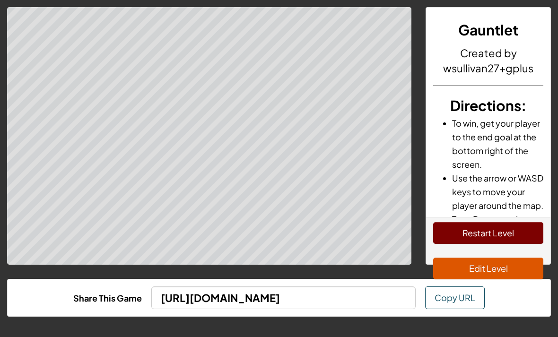
click at [453, 235] on button "Restart Level" at bounding box center [488, 233] width 110 height 22
click at [468, 268] on button "Edit Level" at bounding box center [488, 268] width 110 height 22
